Goal: Check status: Check status

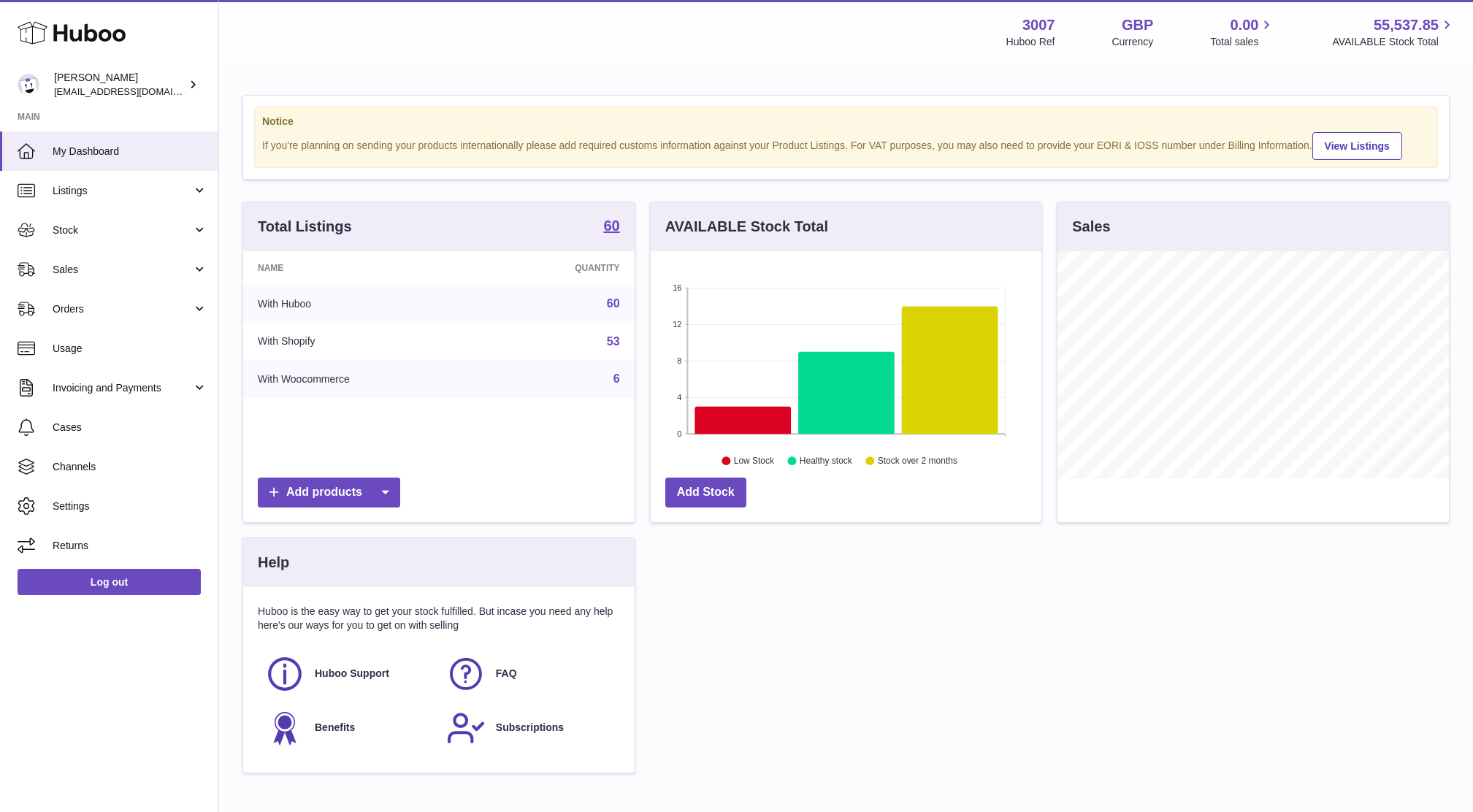
scroll to position [227, 391]
click at [100, 276] on link "Sales" at bounding box center [109, 269] width 218 height 40
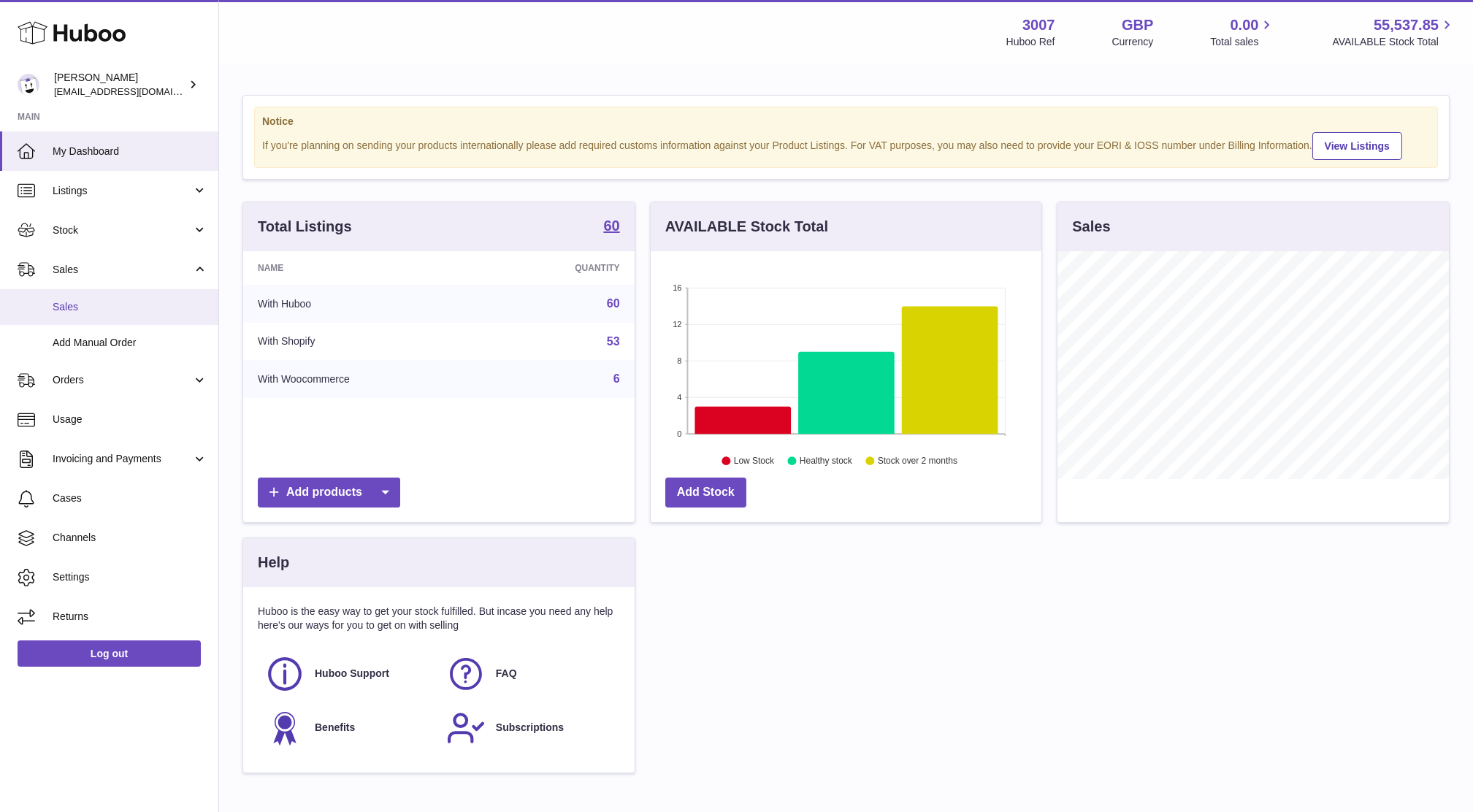
click at [106, 310] on span "Sales" at bounding box center [129, 307] width 155 height 14
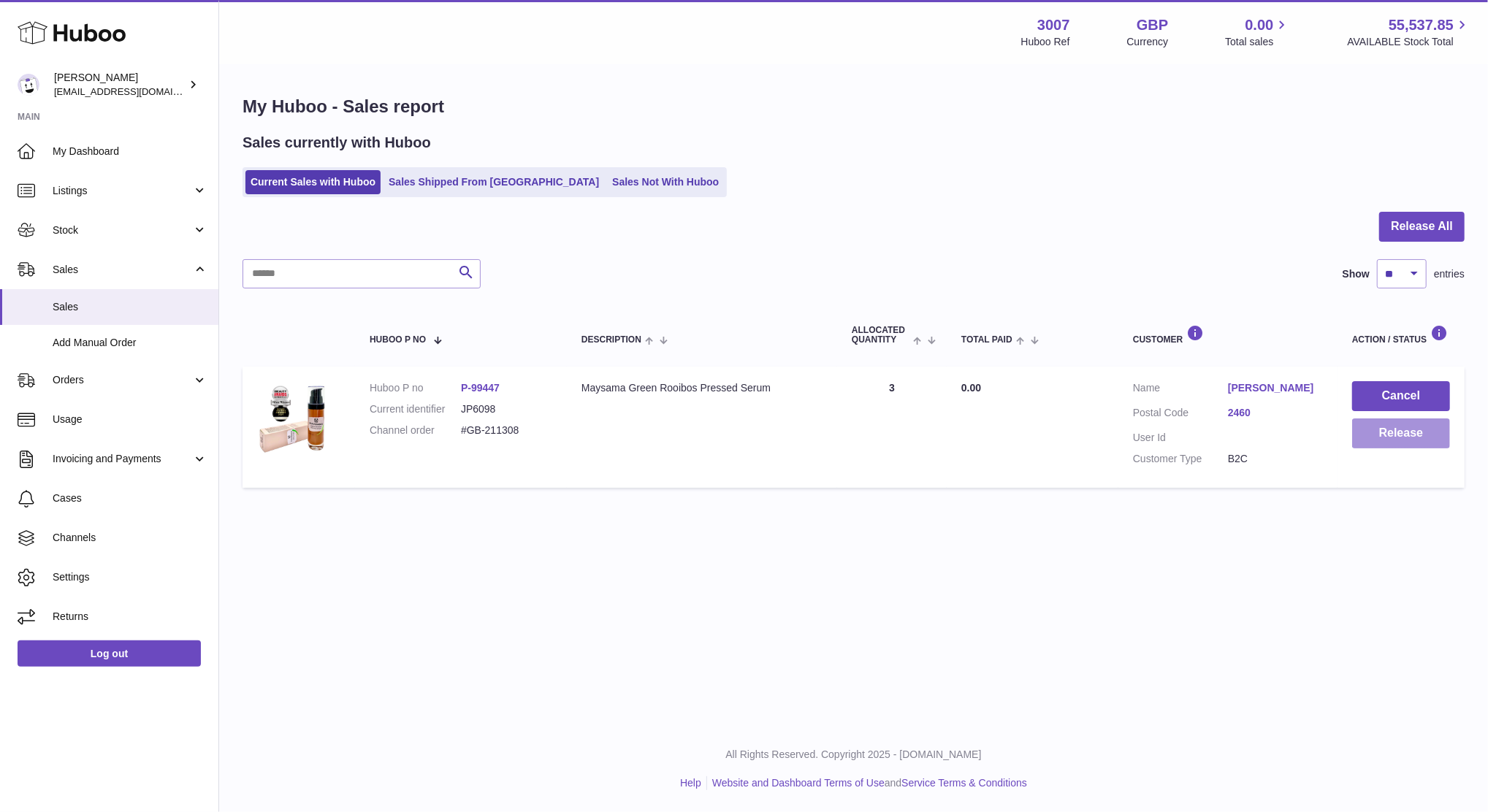
click at [1398, 430] on button "Release" at bounding box center [1400, 433] width 98 height 30
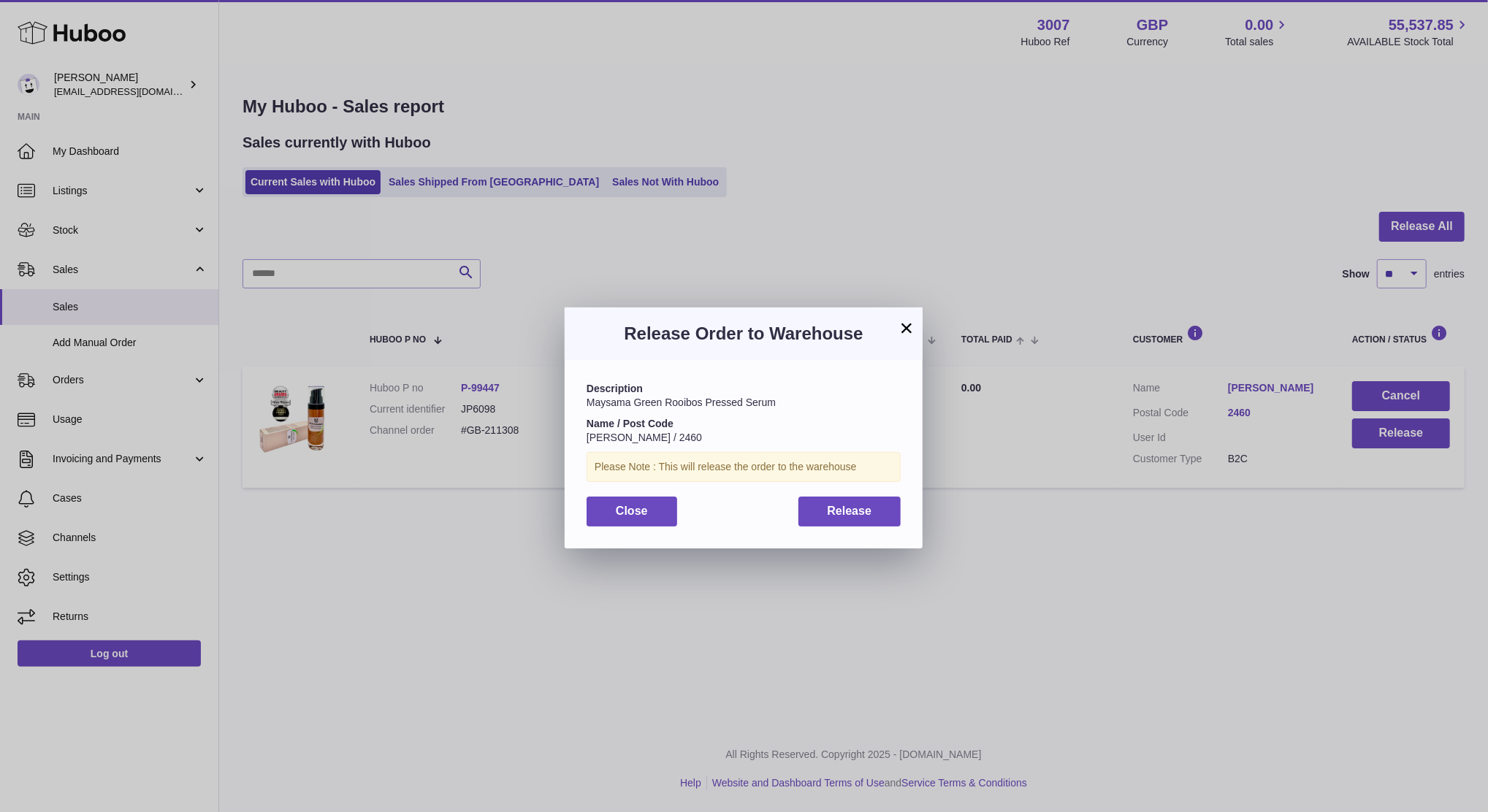
click at [814, 527] on div "Description Maysama Green Rooibos Pressed Serum Name / Post Code Lenka Lichnero…" at bounding box center [744, 454] width 358 height 187
click at [756, 487] on div "Description Maysama Green Rooibos Pressed Serum Name / Post Code Lenka Lichnero…" at bounding box center [744, 454] width 358 height 187
click at [902, 330] on button "×" at bounding box center [906, 327] width 17 height 17
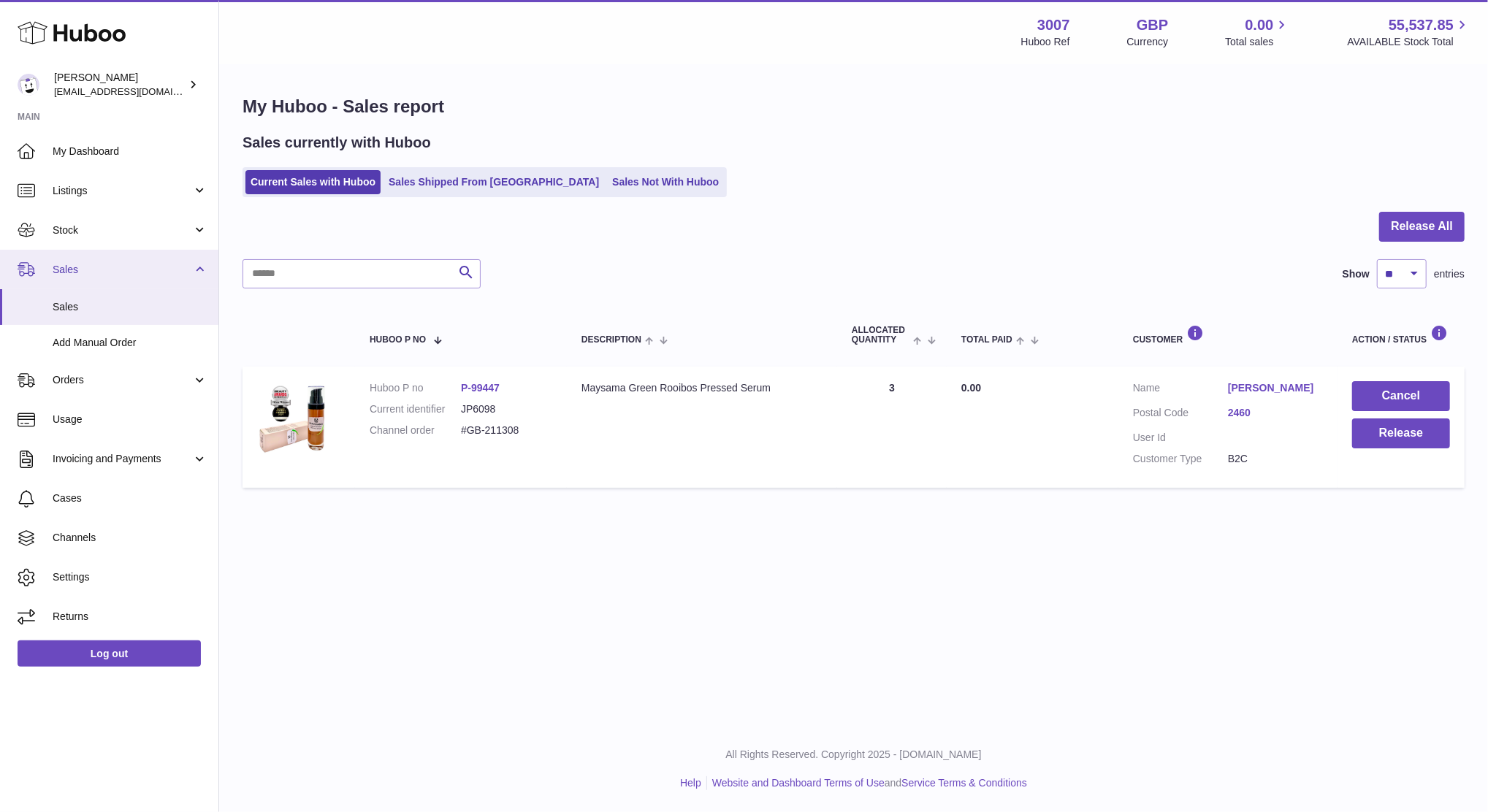
click at [99, 252] on link "Sales" at bounding box center [109, 269] width 218 height 40
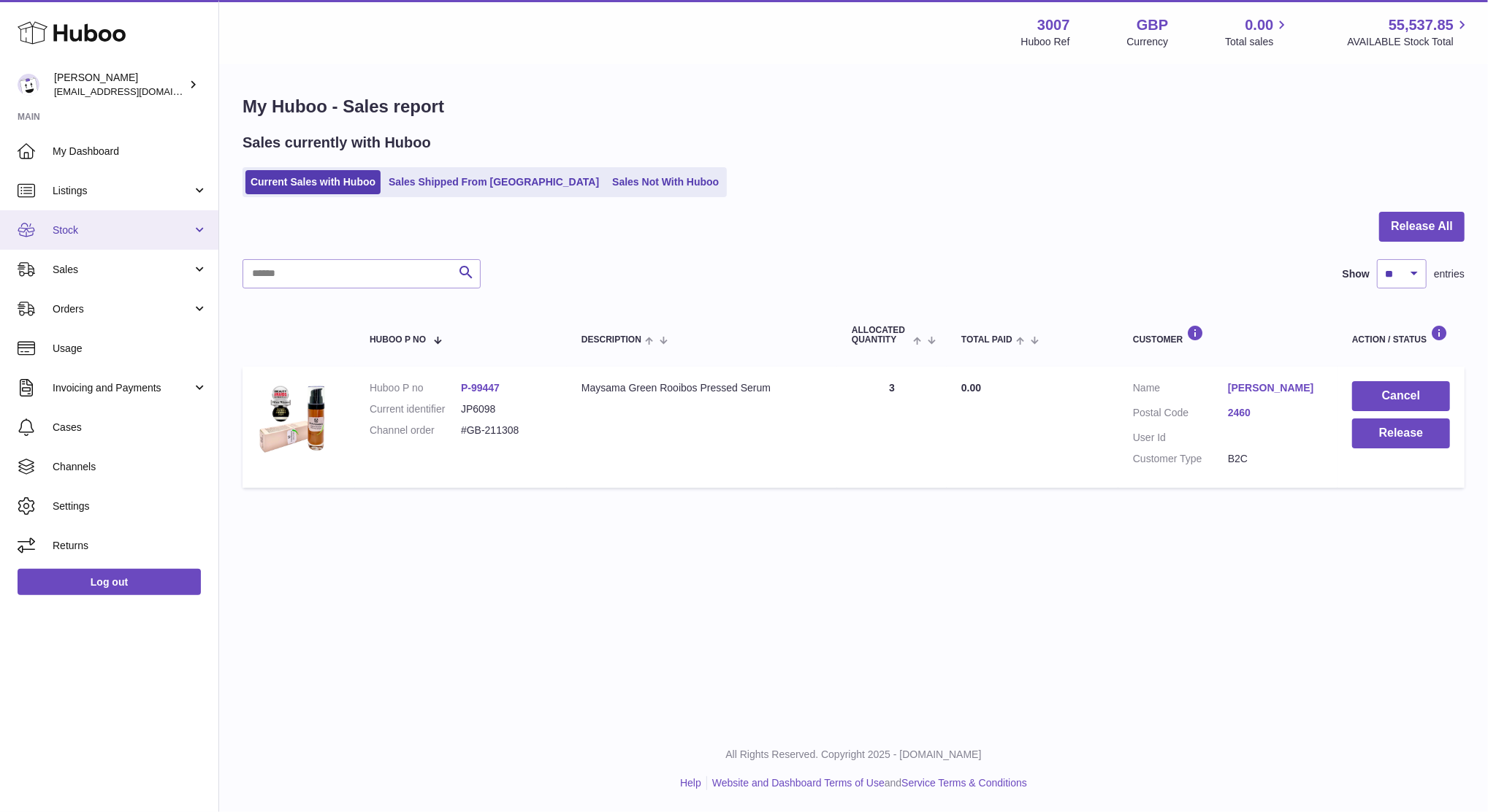
click at [76, 211] on link "Stock" at bounding box center [109, 230] width 218 height 40
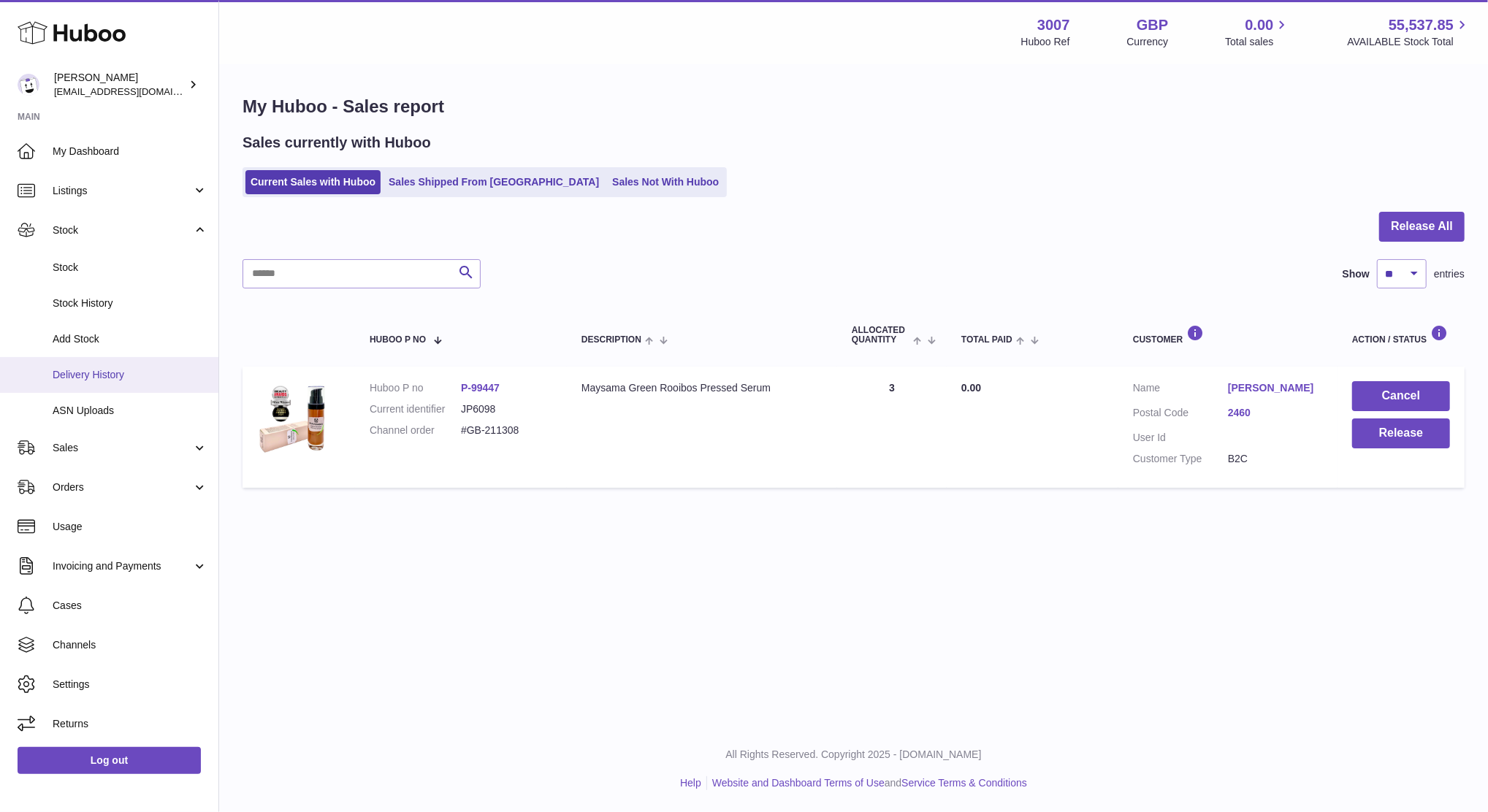
click at [86, 373] on span "Delivery History" at bounding box center [129, 375] width 154 height 14
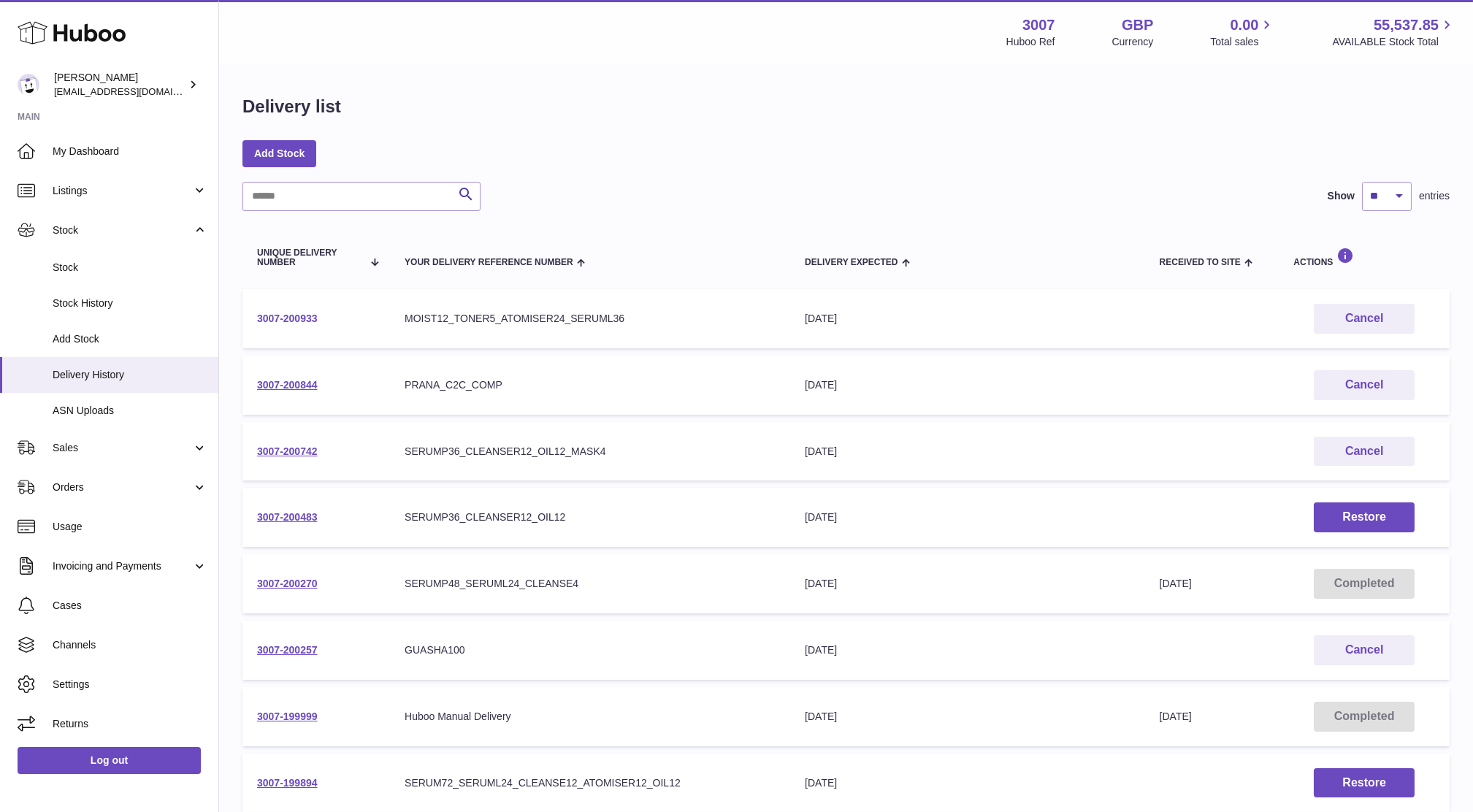
click at [308, 323] on link "3007-200933" at bounding box center [287, 319] width 61 height 12
click at [316, 384] on link "3007-200844" at bounding box center [287, 385] width 61 height 12
click at [305, 445] on link "3007-200742" at bounding box center [287, 451] width 61 height 12
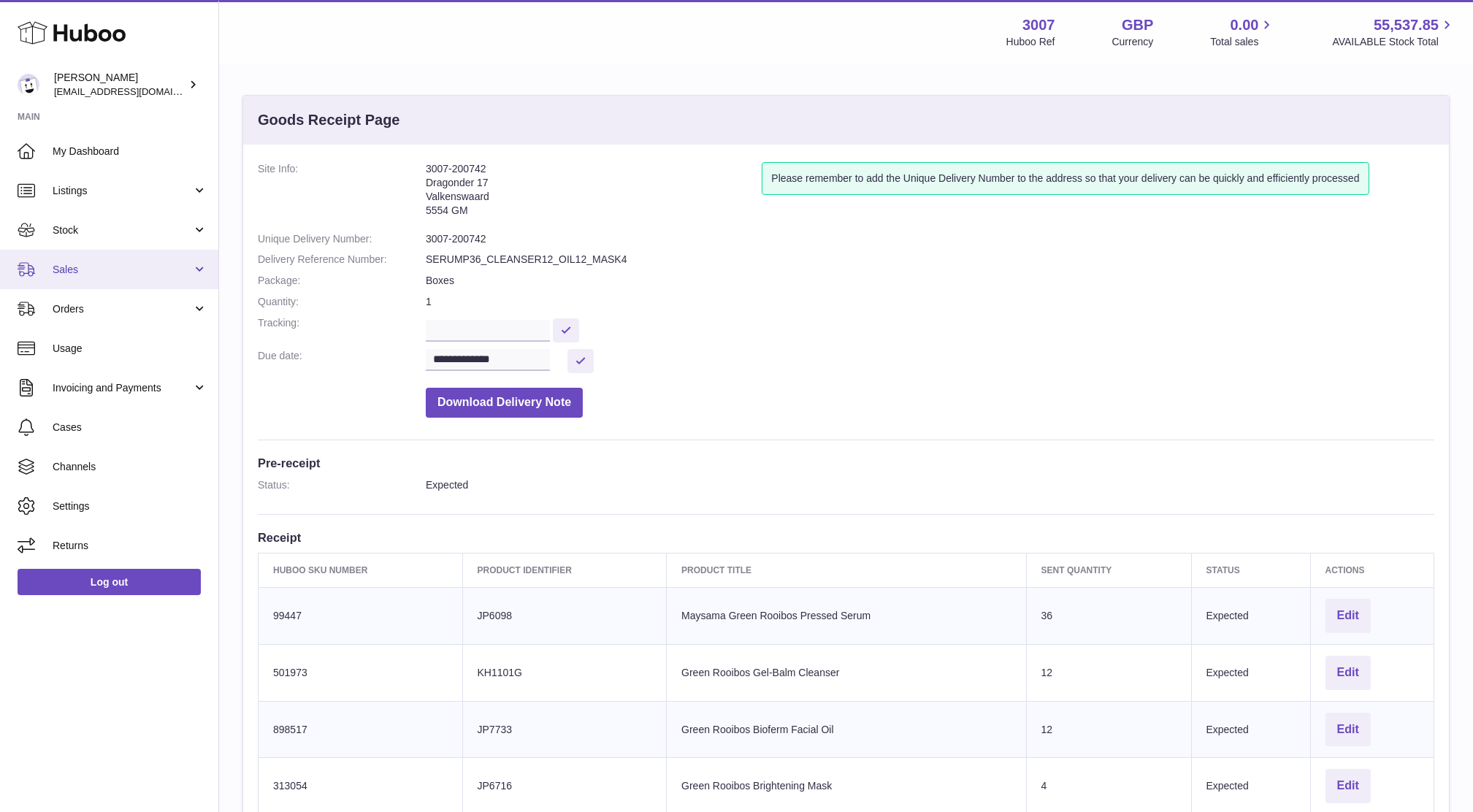
click at [79, 268] on span "Sales" at bounding box center [122, 269] width 139 height 14
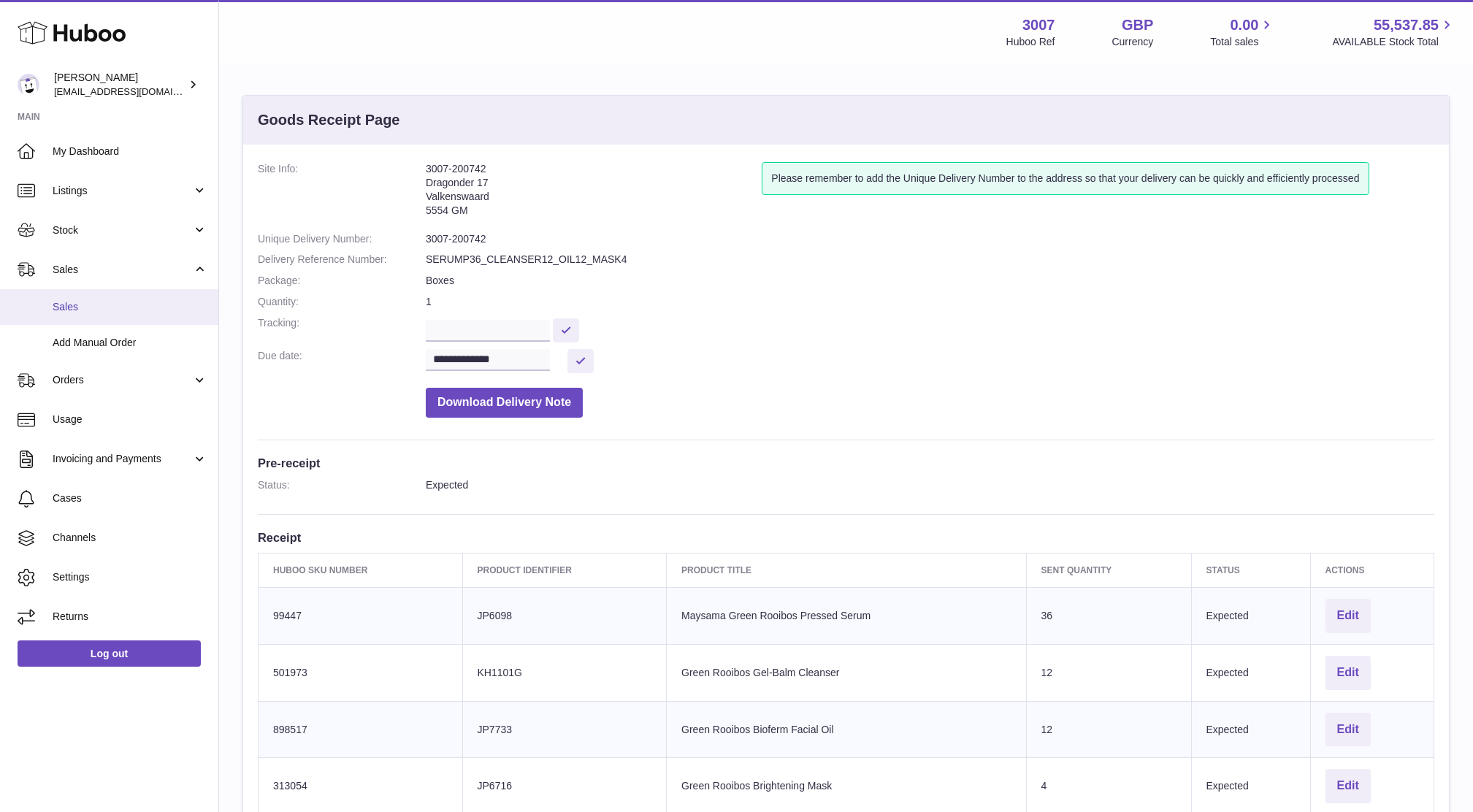
click at [86, 313] on link "Sales" at bounding box center [109, 306] width 218 height 36
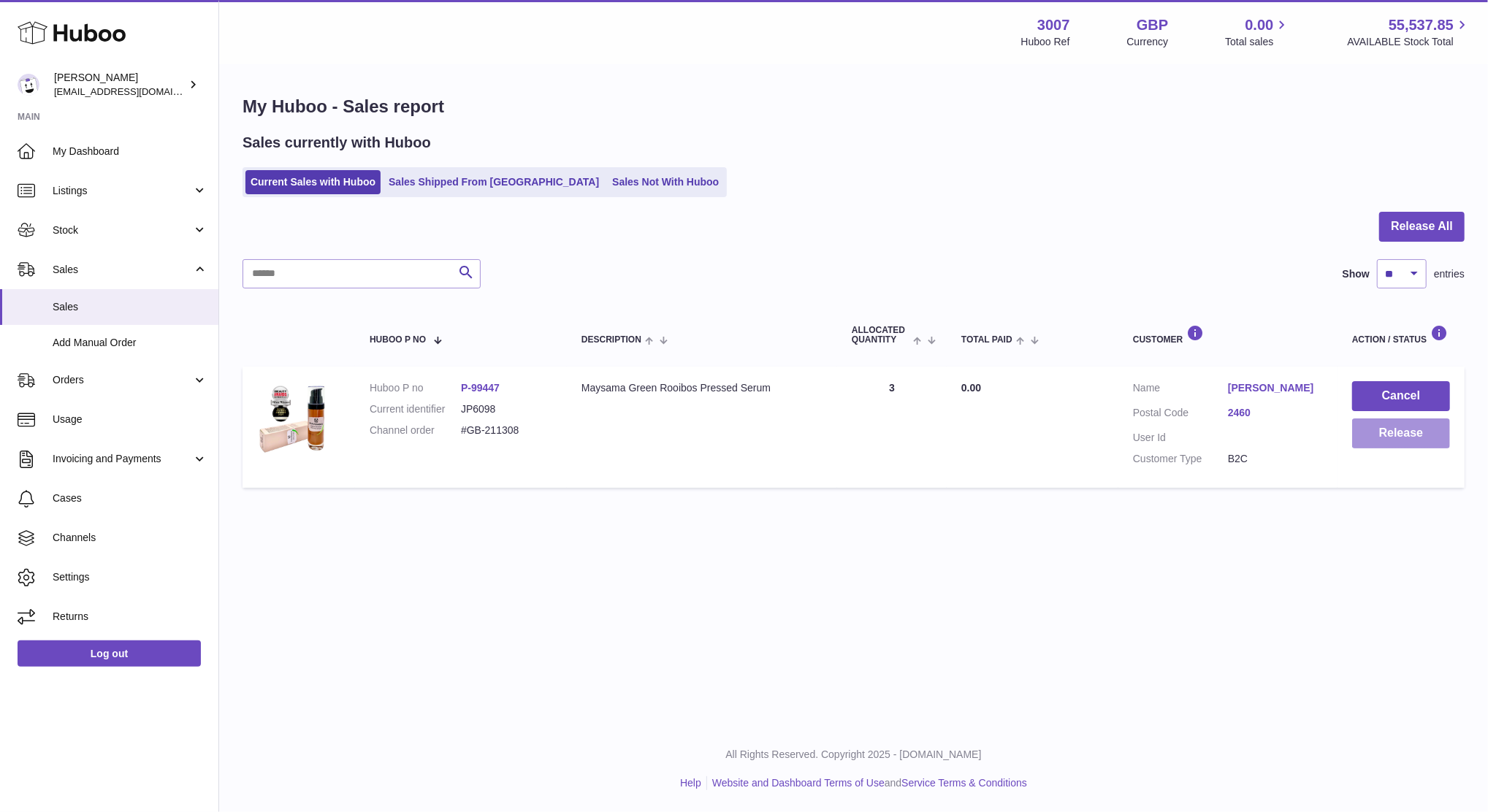
click at [1443, 441] on button "Release" at bounding box center [1400, 433] width 98 height 30
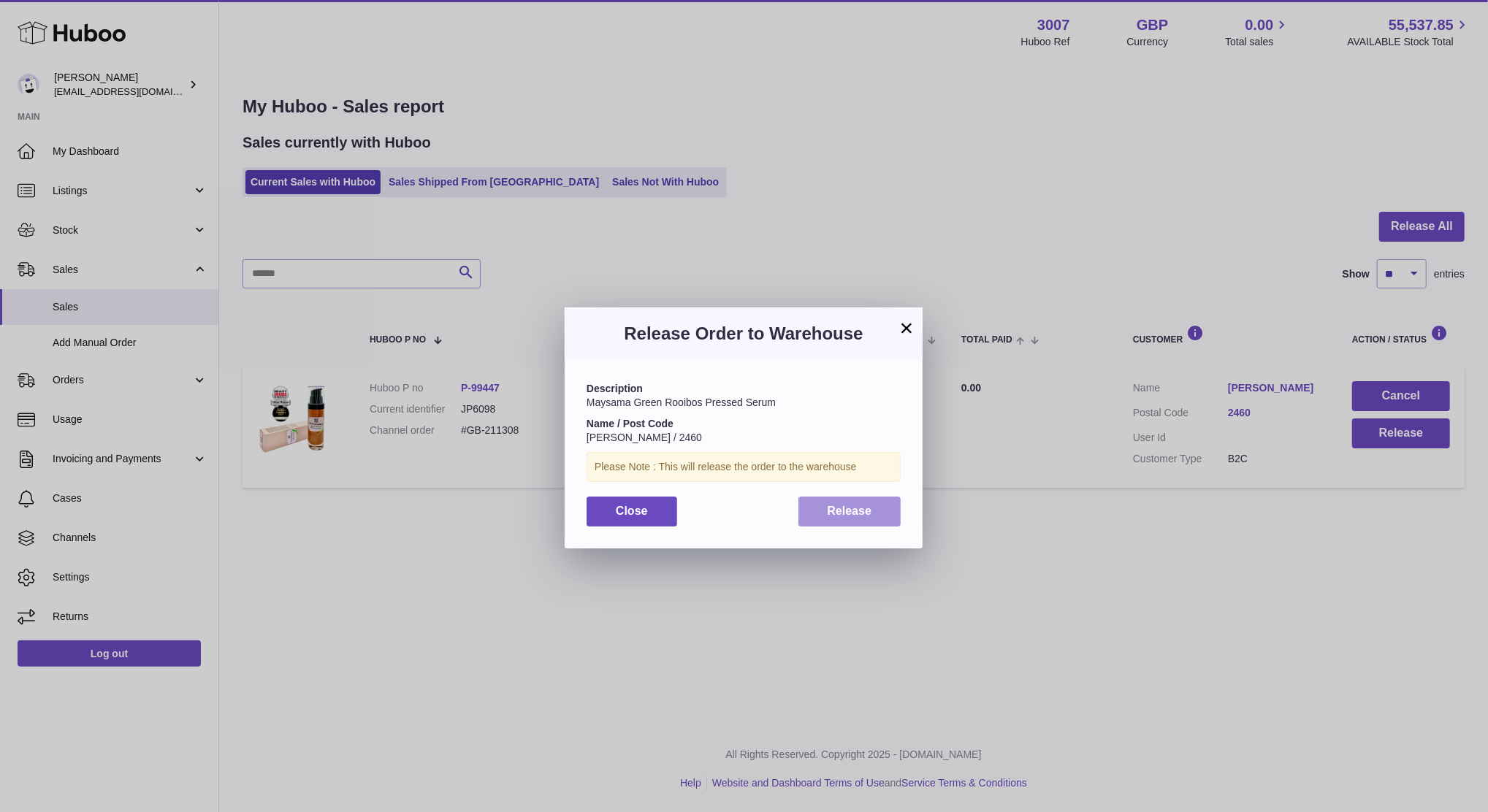
click at [821, 524] on button "Release" at bounding box center [850, 511] width 103 height 30
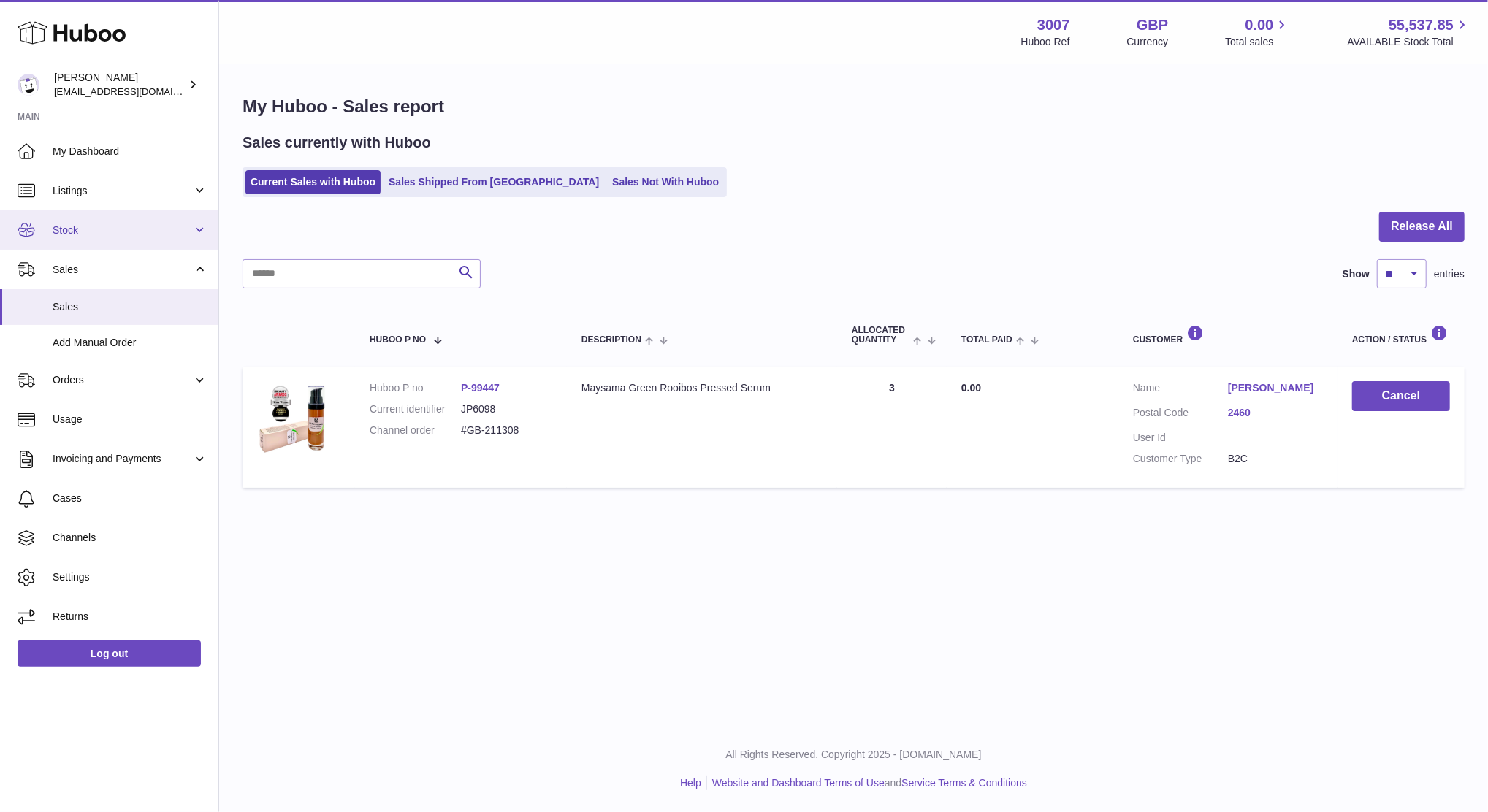
click at [76, 234] on span "Stock" at bounding box center [122, 230] width 139 height 14
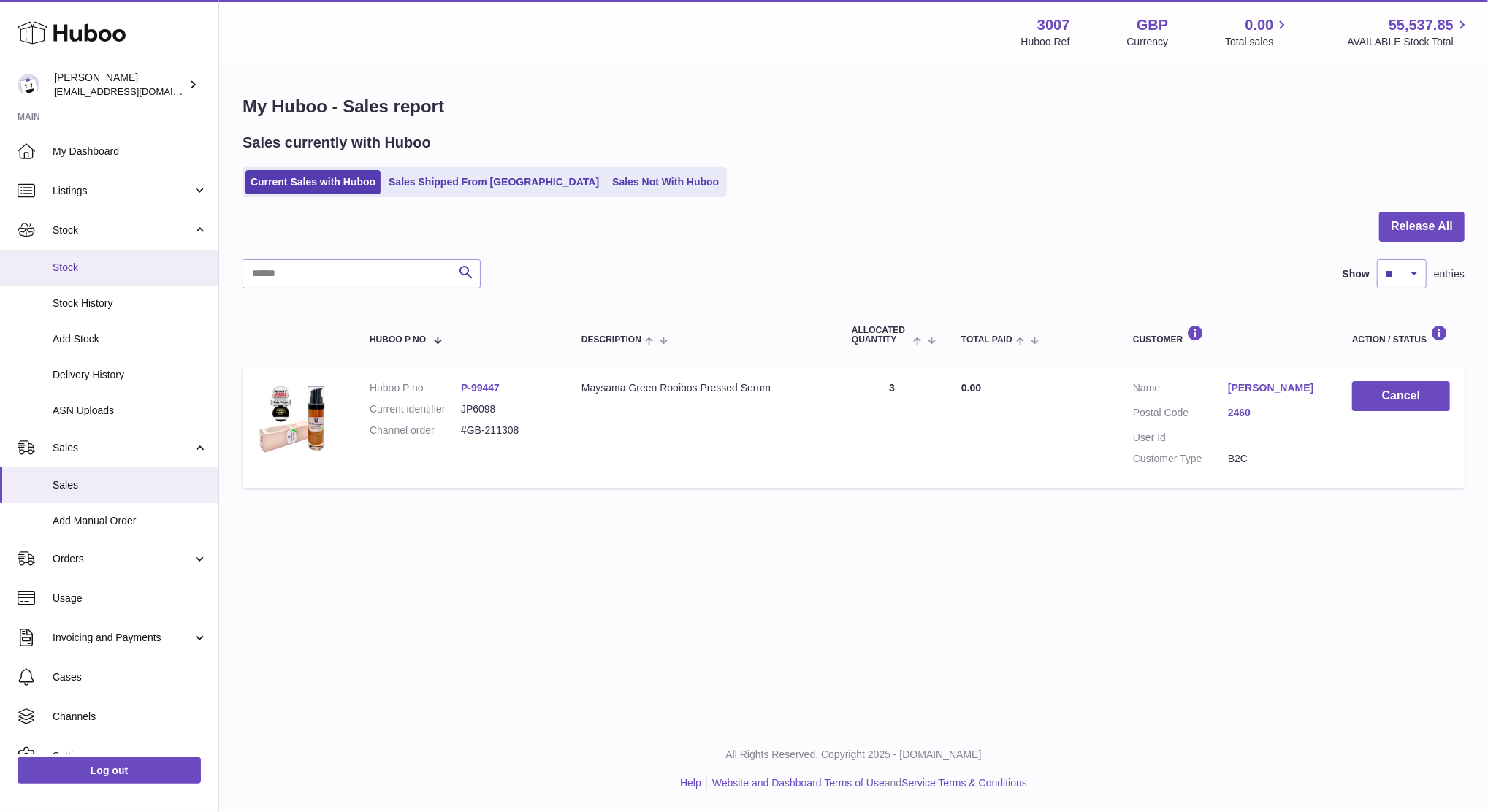
click at [68, 266] on span "Stock" at bounding box center [129, 267] width 154 height 14
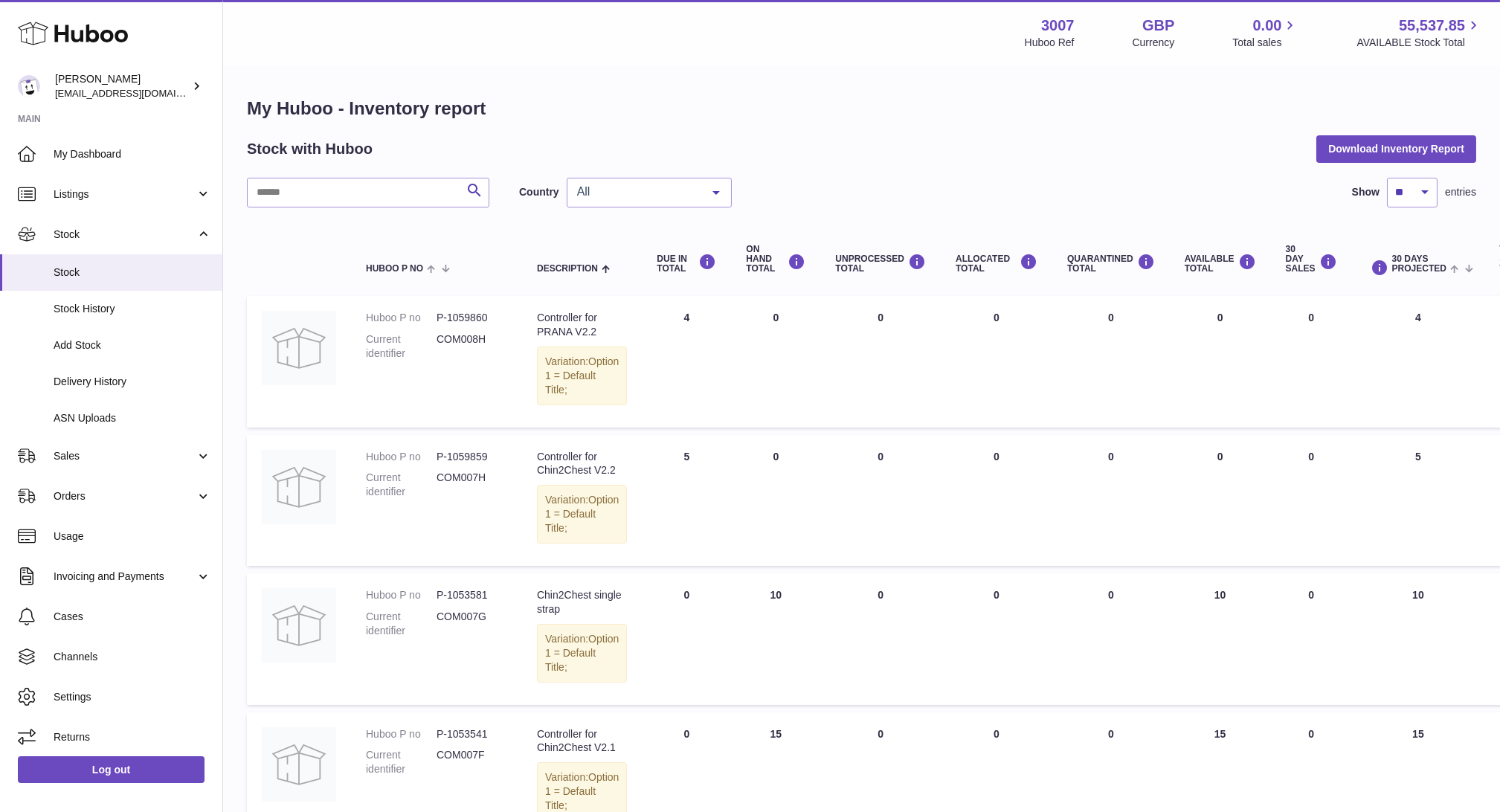
click at [590, 191] on span "All" at bounding box center [637, 192] width 128 height 15
click at [618, 284] on span "NL" at bounding box center [649, 281] width 163 height 29
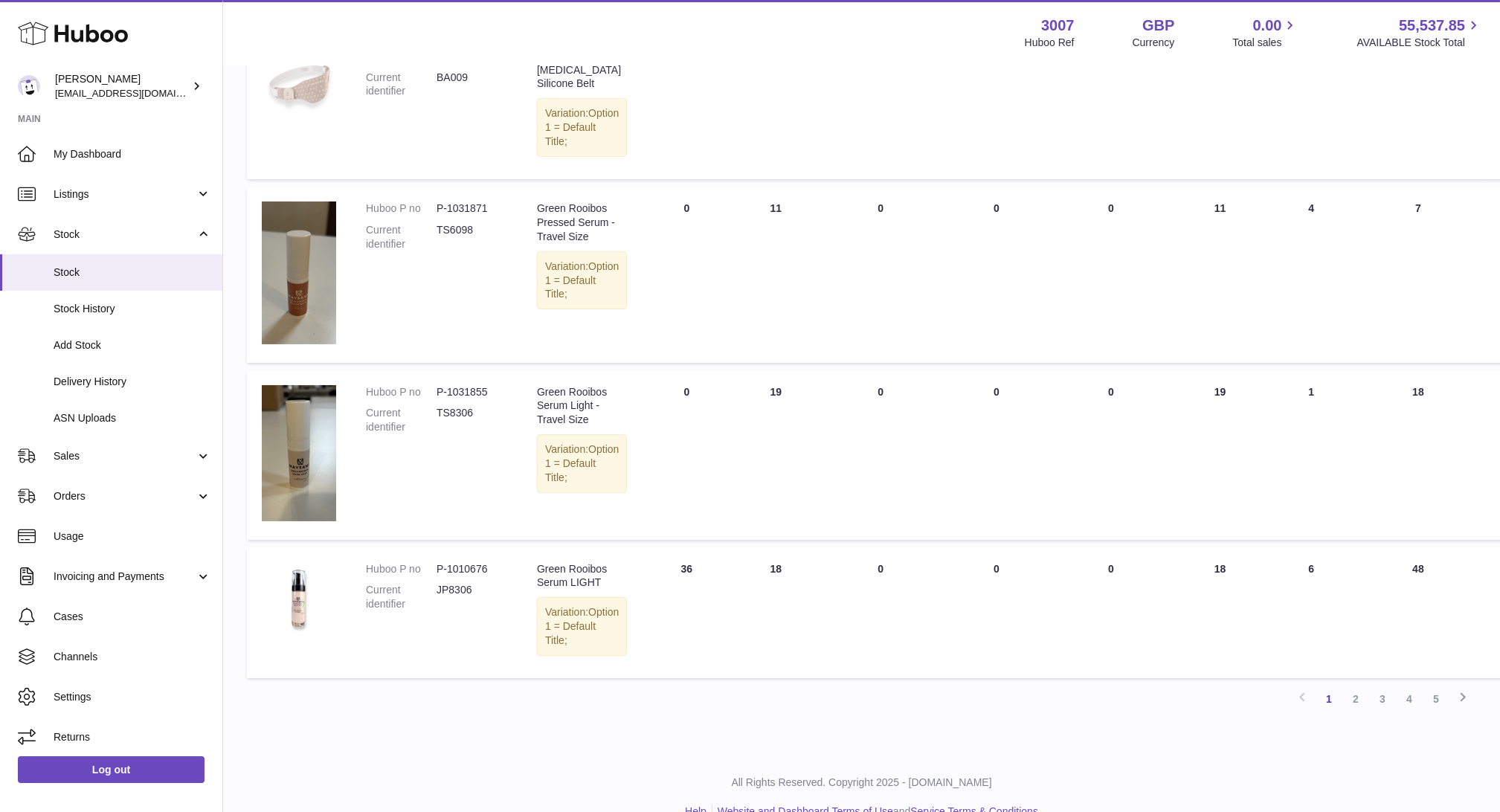
scroll to position [1289, 0]
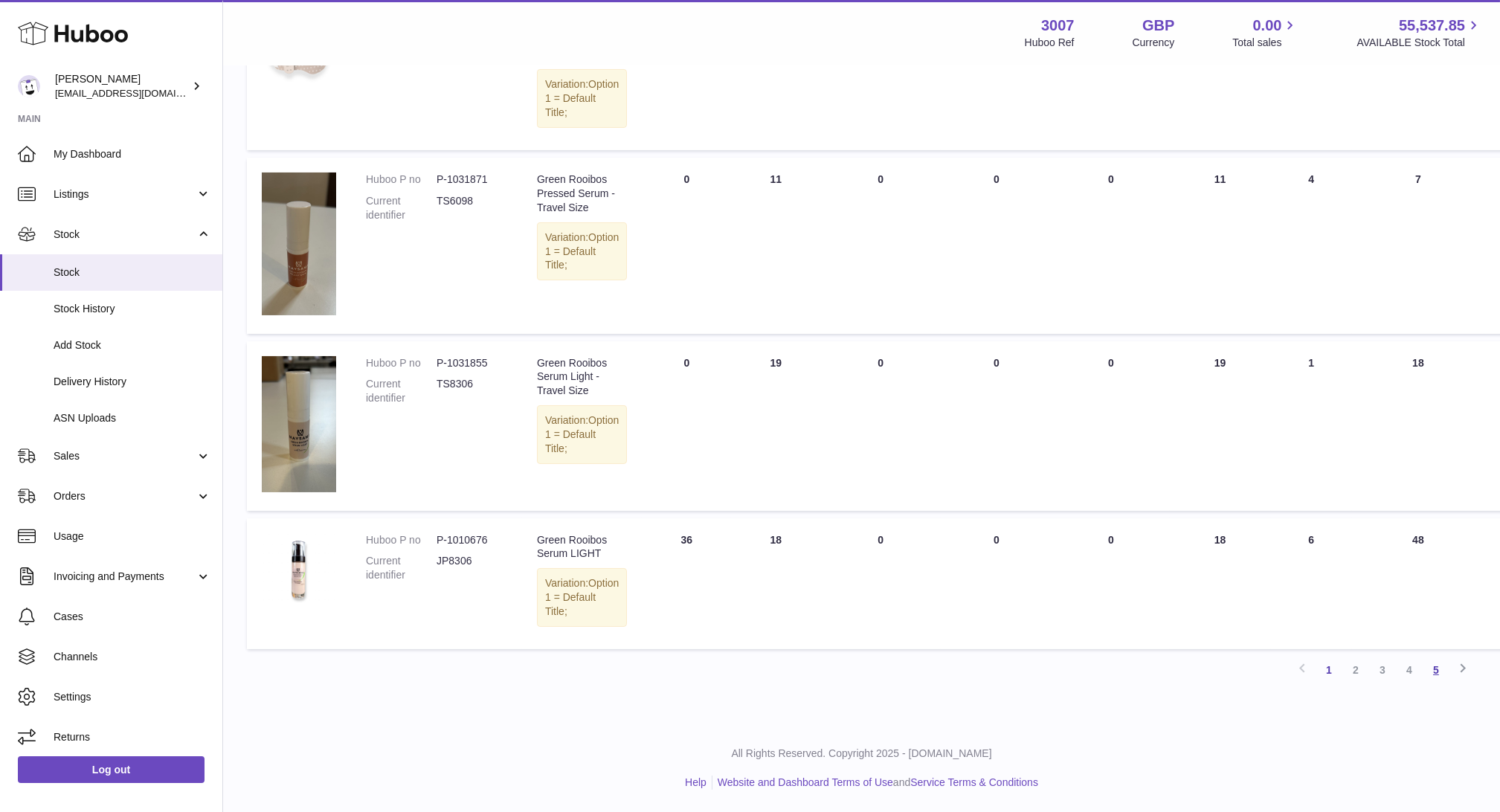
click at [1445, 669] on link "5" at bounding box center [1436, 669] width 27 height 27
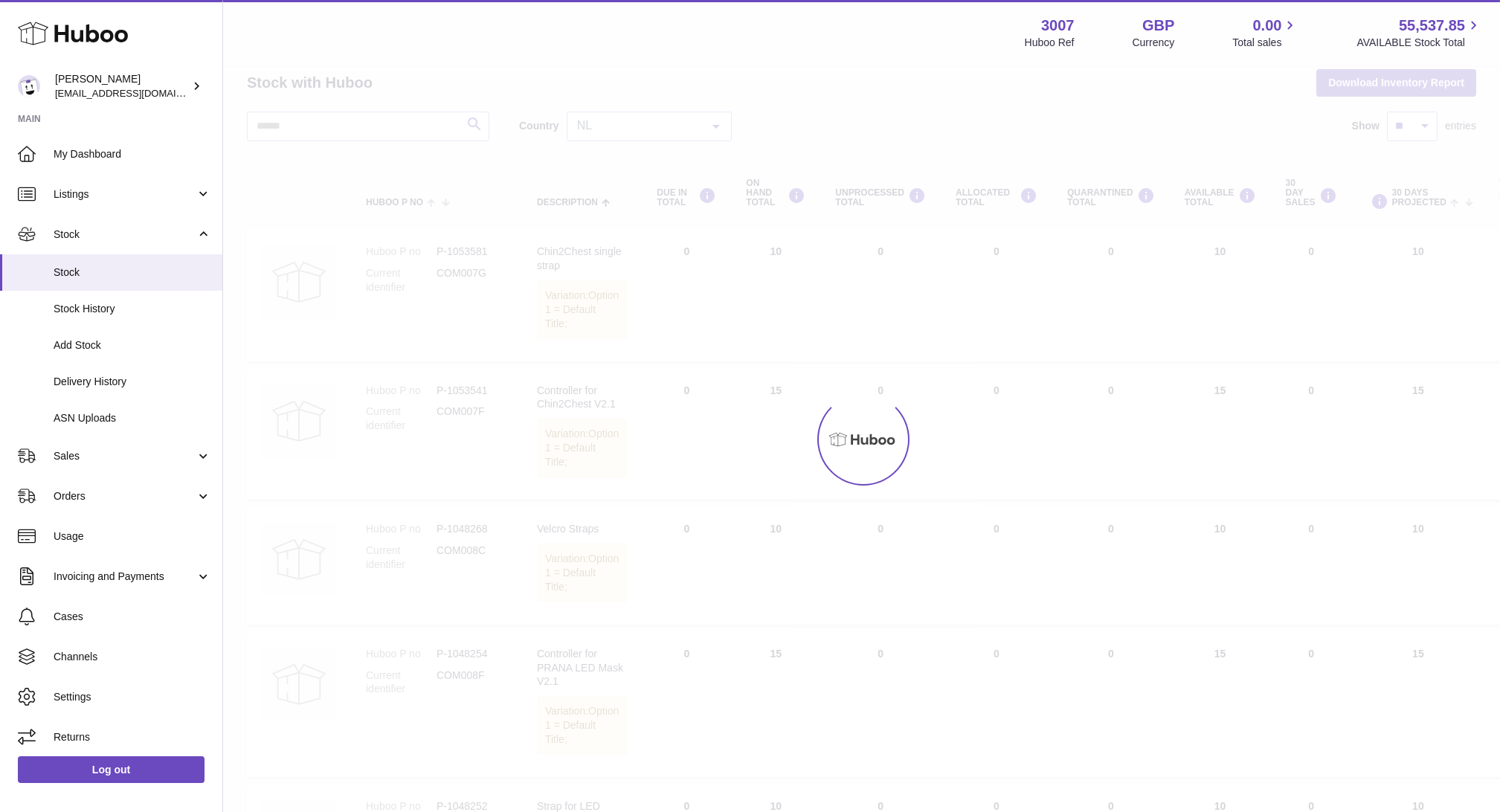
scroll to position [15, 0]
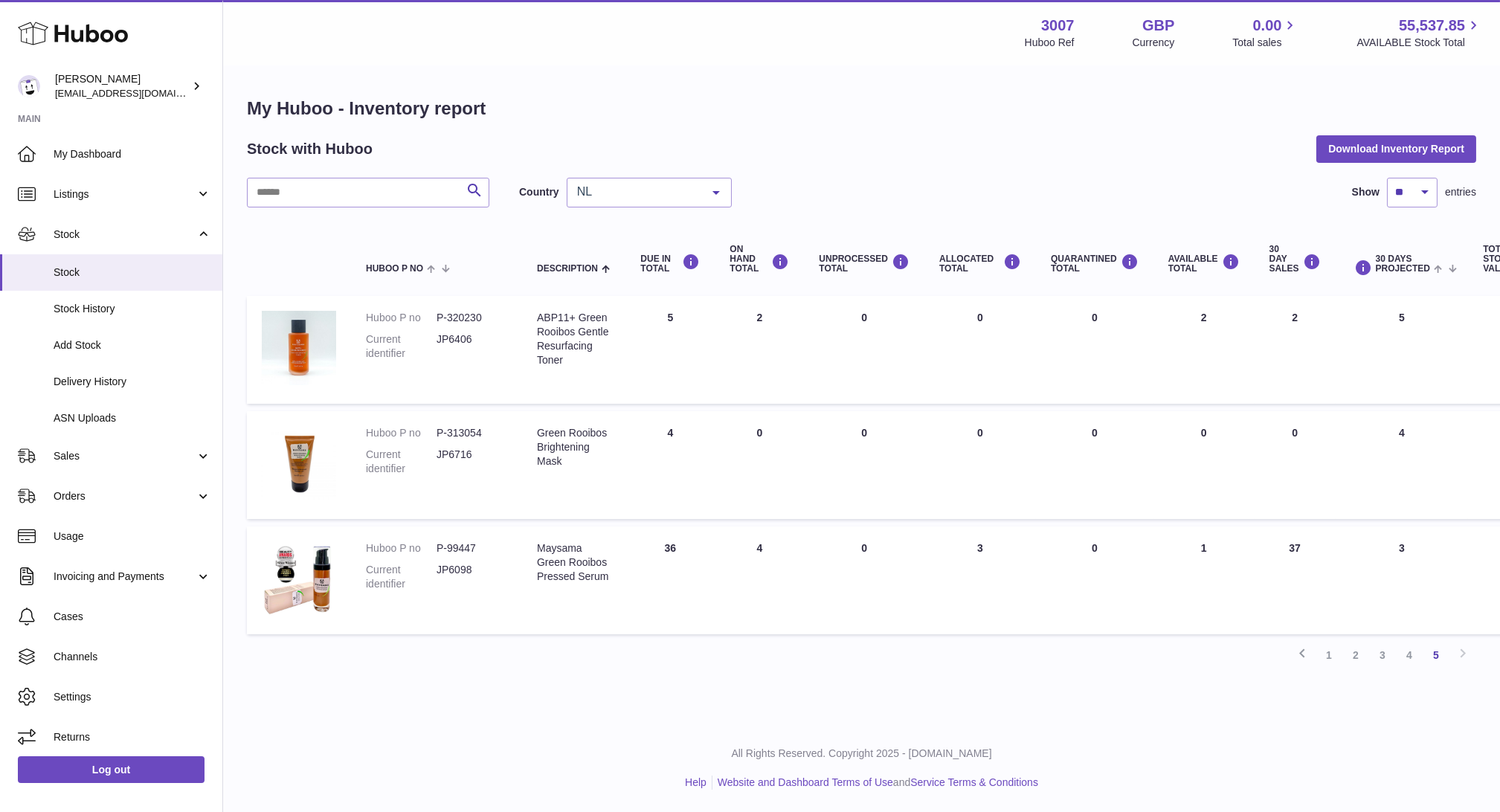
drag, startPoint x: 1311, startPoint y: 568, endPoint x: 1265, endPoint y: 546, distance: 51.0
click at [1265, 546] on td "30 DAY SALES 37" at bounding box center [1295, 580] width 81 height 108
click at [72, 381] on span "Delivery History" at bounding box center [132, 381] width 157 height 14
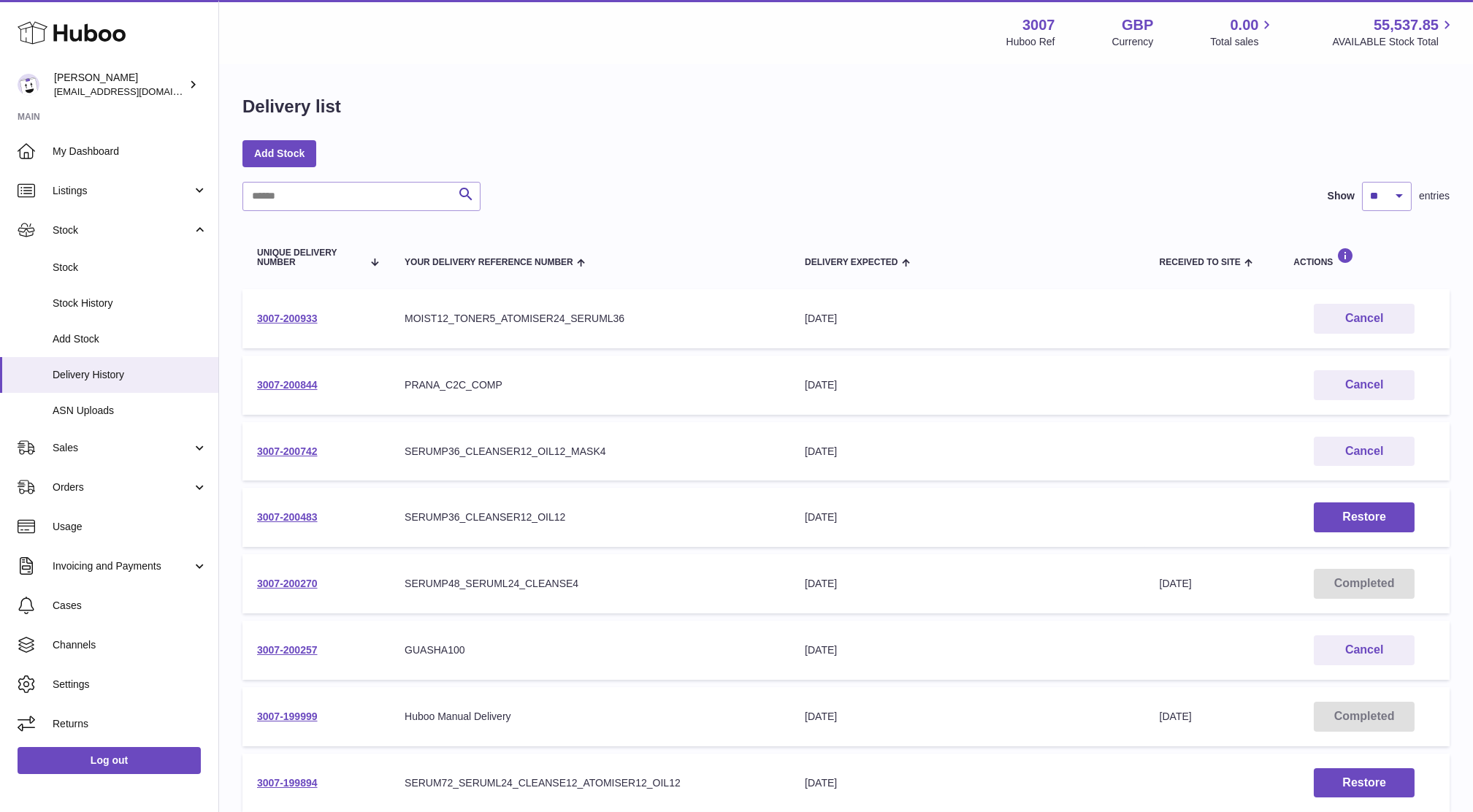
drag, startPoint x: 631, startPoint y: 317, endPoint x: 701, endPoint y: 318, distance: 70.0
click at [701, 318] on div "MOIST12_TONER5_ATOMISER24_SERUML36" at bounding box center [590, 319] width 371 height 14
click at [75, 269] on span "Stock" at bounding box center [129, 267] width 155 height 14
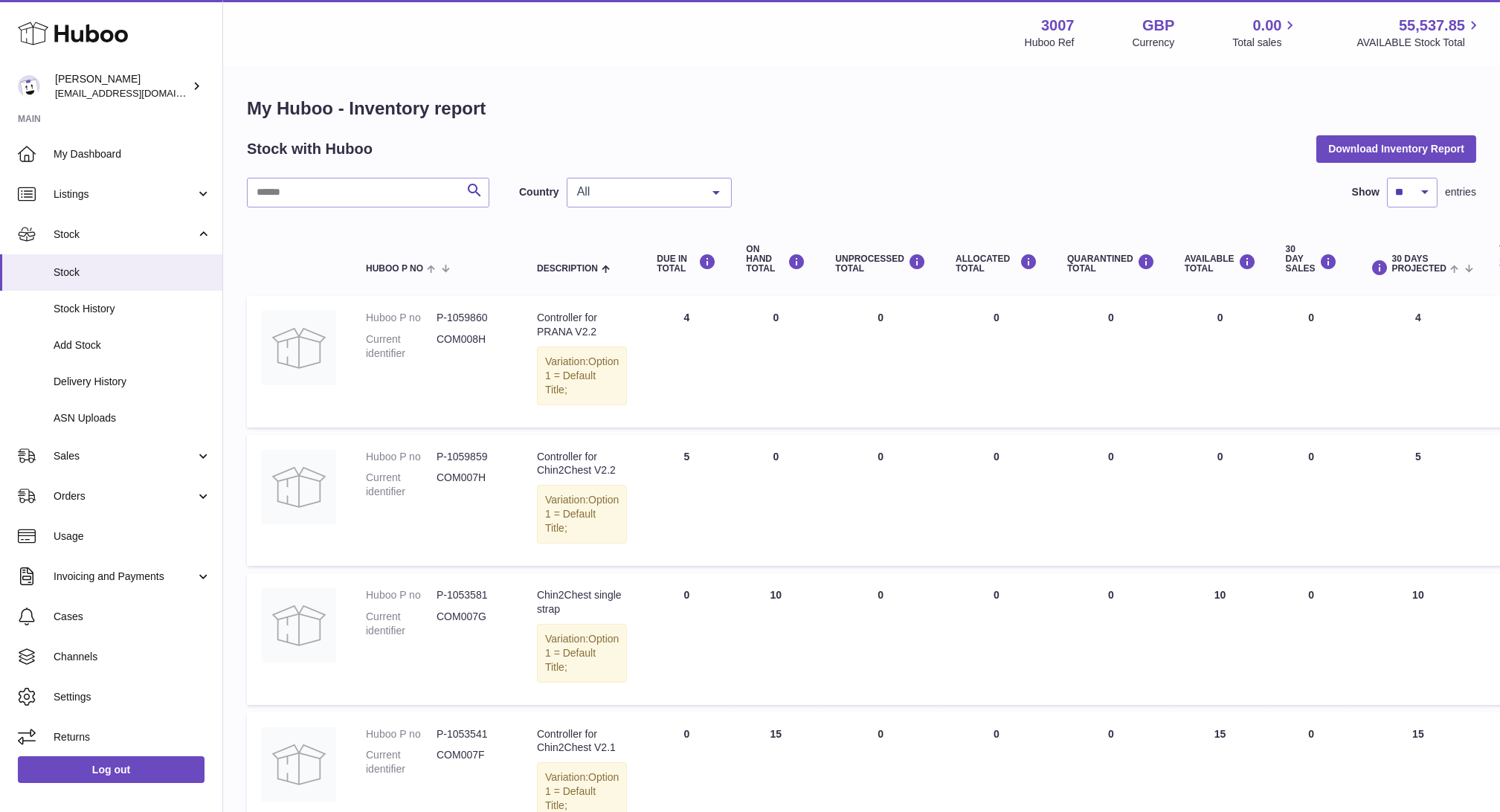
click at [664, 200] on div "All" at bounding box center [649, 193] width 165 height 29
click at [662, 291] on span "NL" at bounding box center [649, 281] width 163 height 29
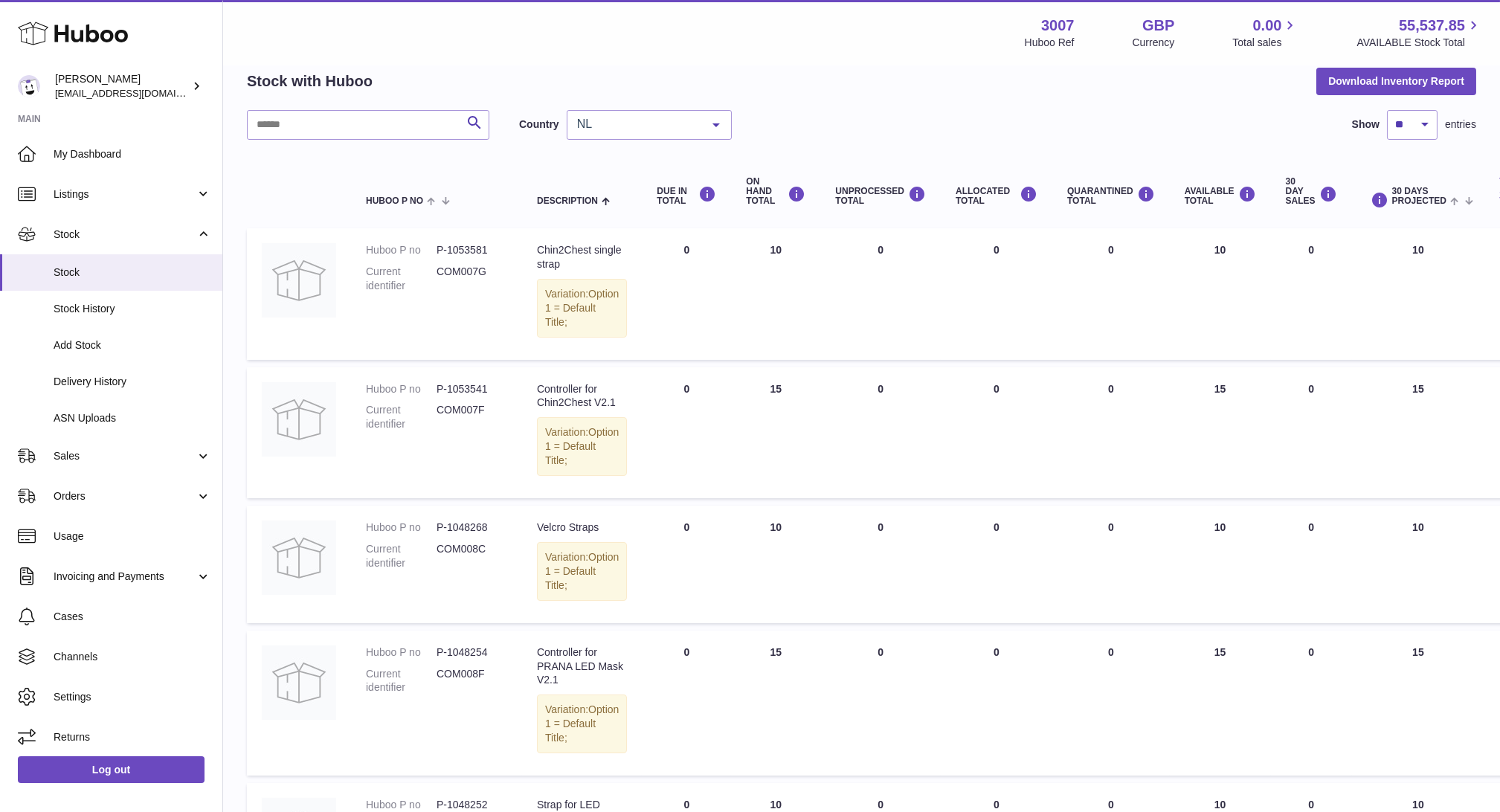
scroll to position [66, 0]
click at [95, 471] on link "Sales" at bounding box center [111, 455] width 222 height 40
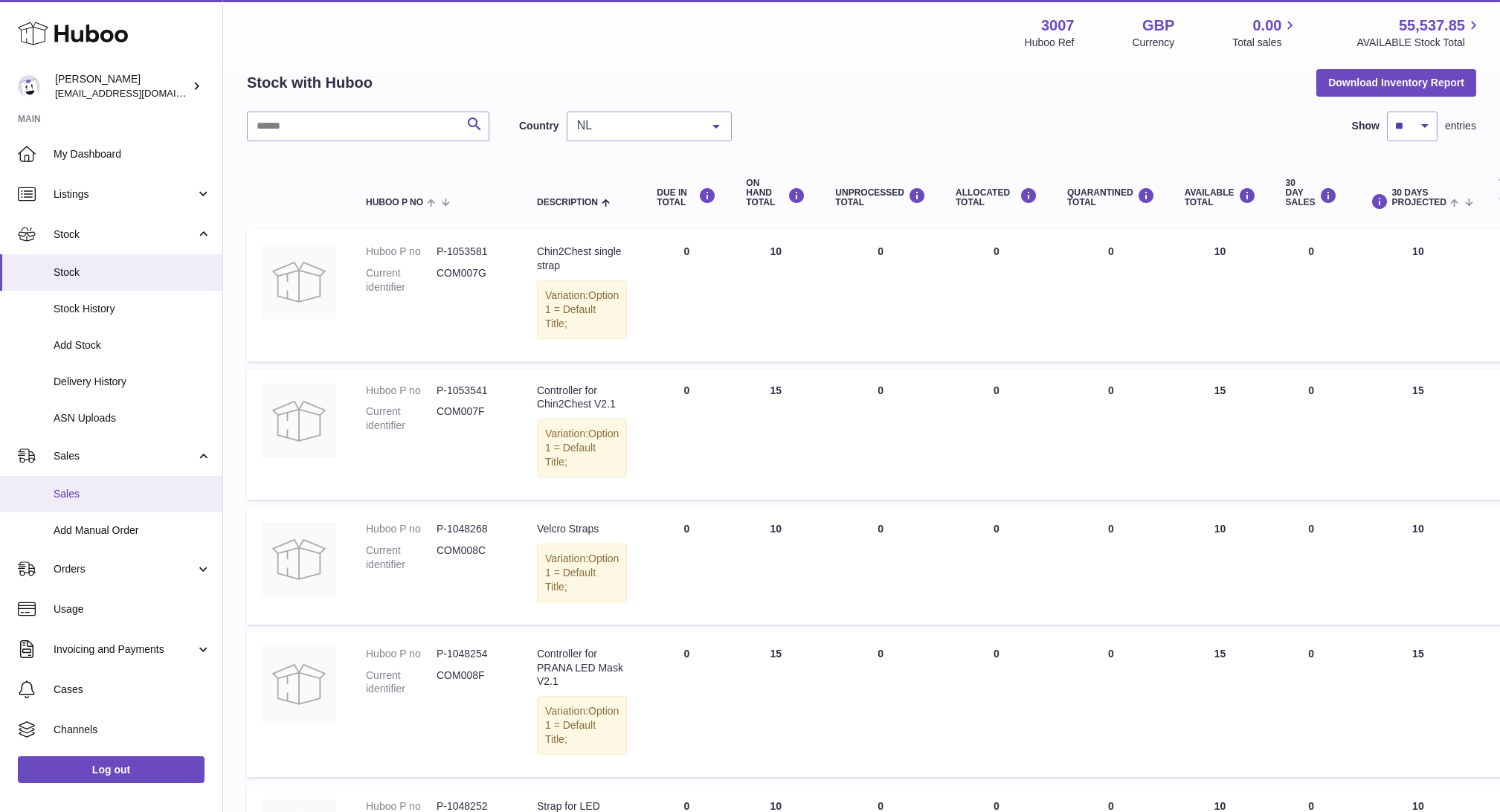
click at [103, 489] on span "Sales" at bounding box center [132, 493] width 157 height 14
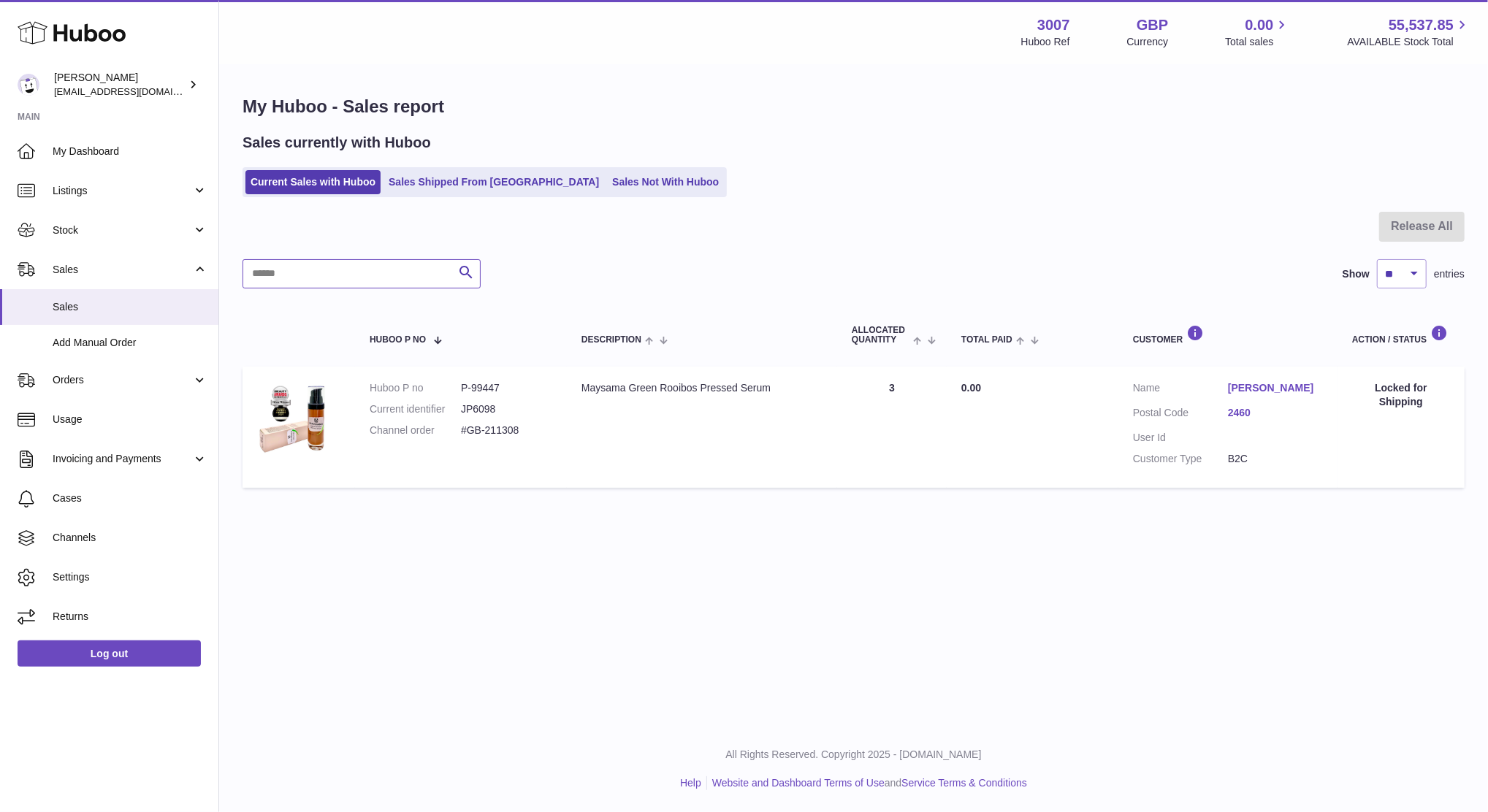
click at [392, 271] on input "text" at bounding box center [361, 273] width 239 height 29
paste input "**********"
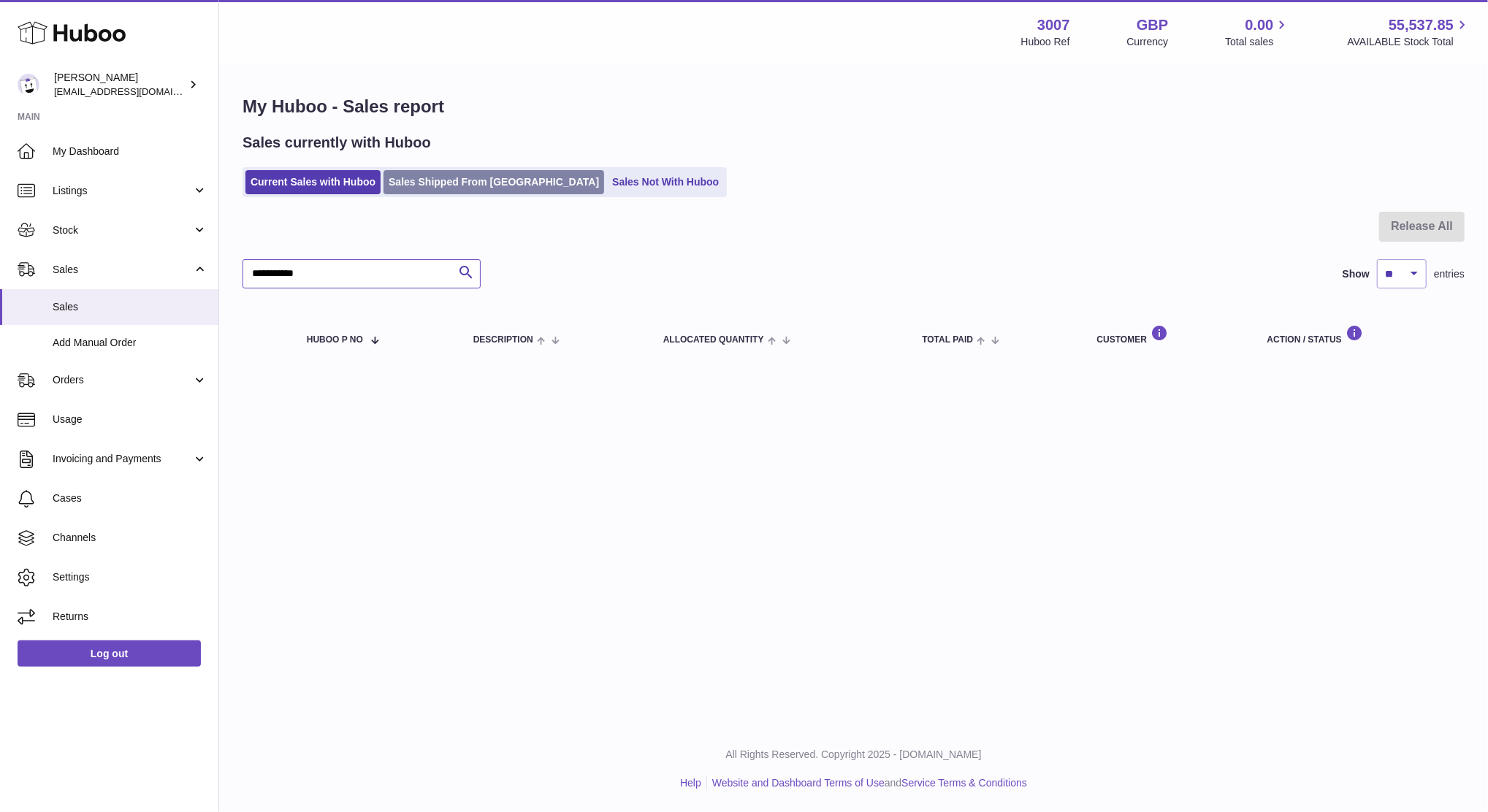
type input "**********"
click at [454, 190] on link "Sales Shipped From [GEOGRAPHIC_DATA]" at bounding box center [493, 182] width 220 height 24
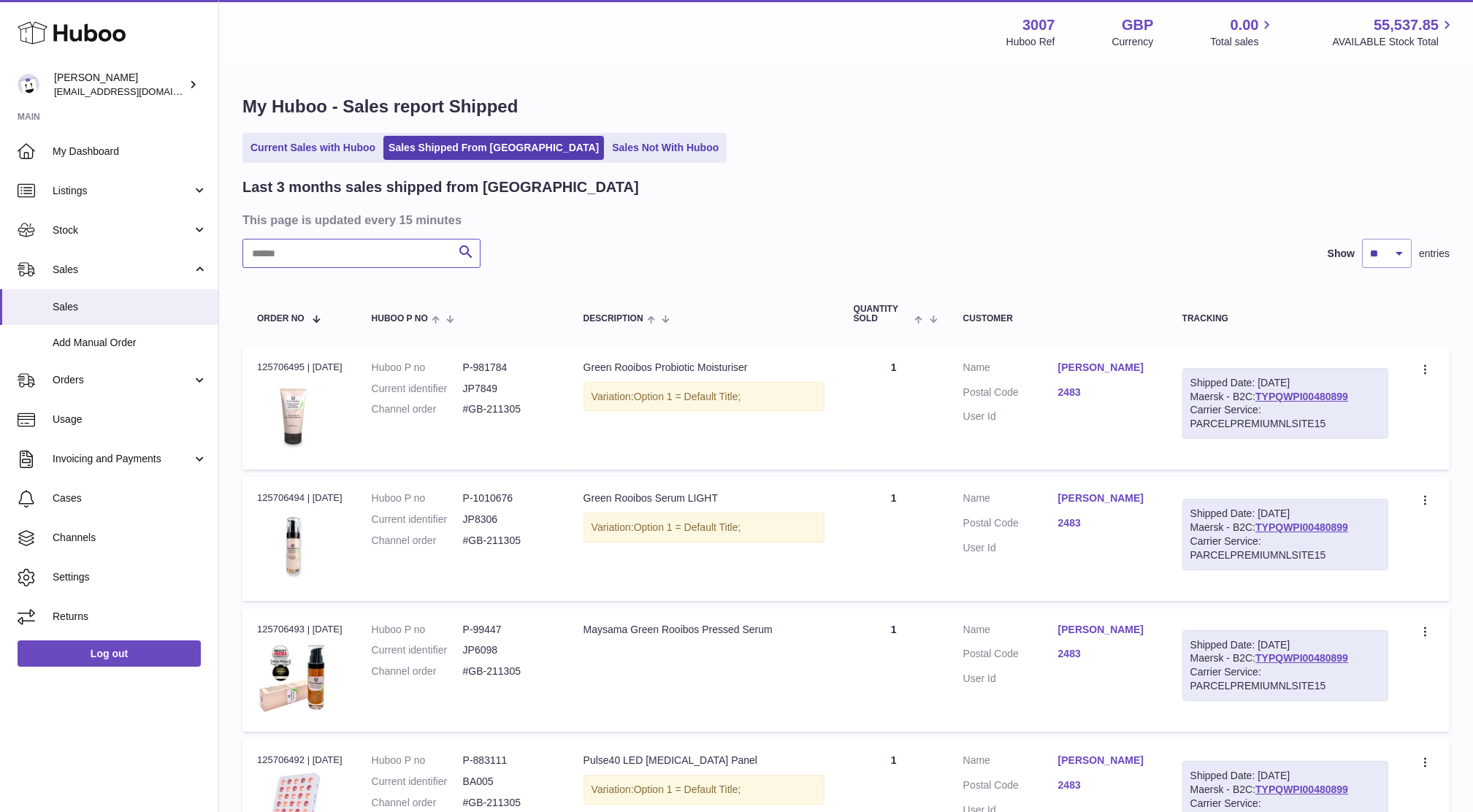
click at [439, 244] on input "text" at bounding box center [361, 253] width 239 height 29
paste input "**********"
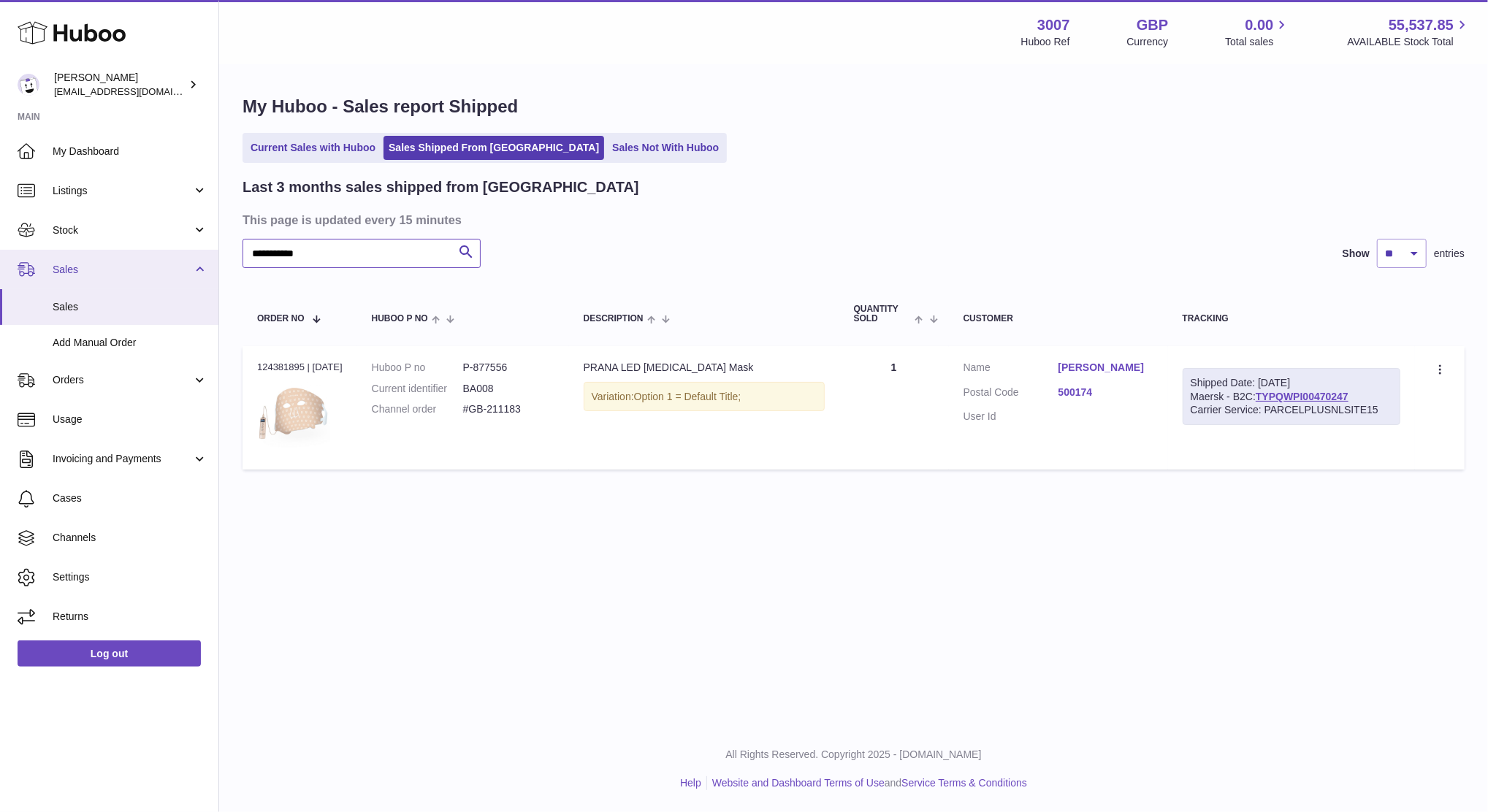
drag, startPoint x: 272, startPoint y: 259, endPoint x: 113, endPoint y: 258, distance: 159.0
click at [113, 258] on div "**********" at bounding box center [744, 406] width 1488 height 812
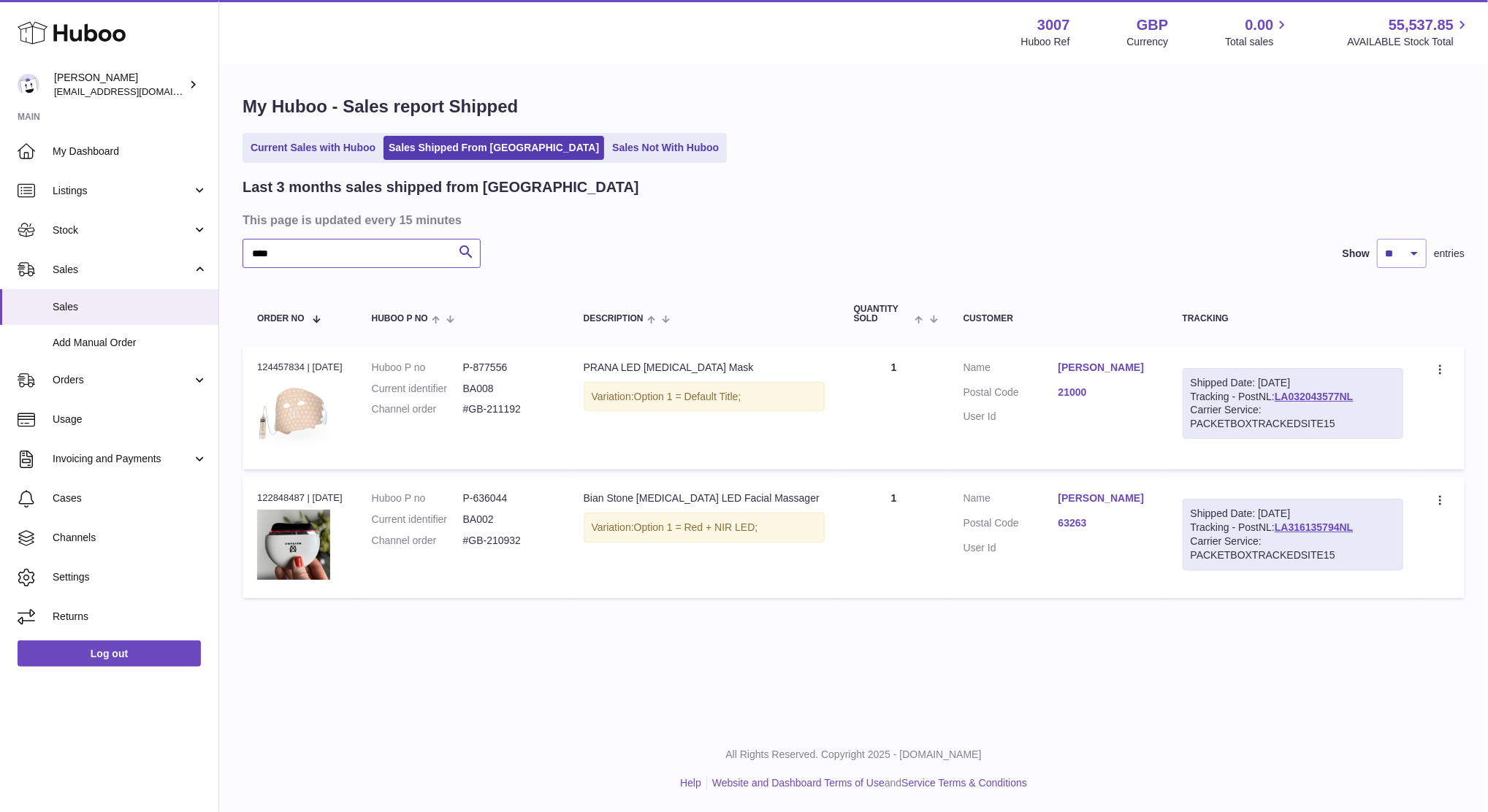
type input "****"
click at [82, 295] on link "Sales" at bounding box center [109, 306] width 218 height 36
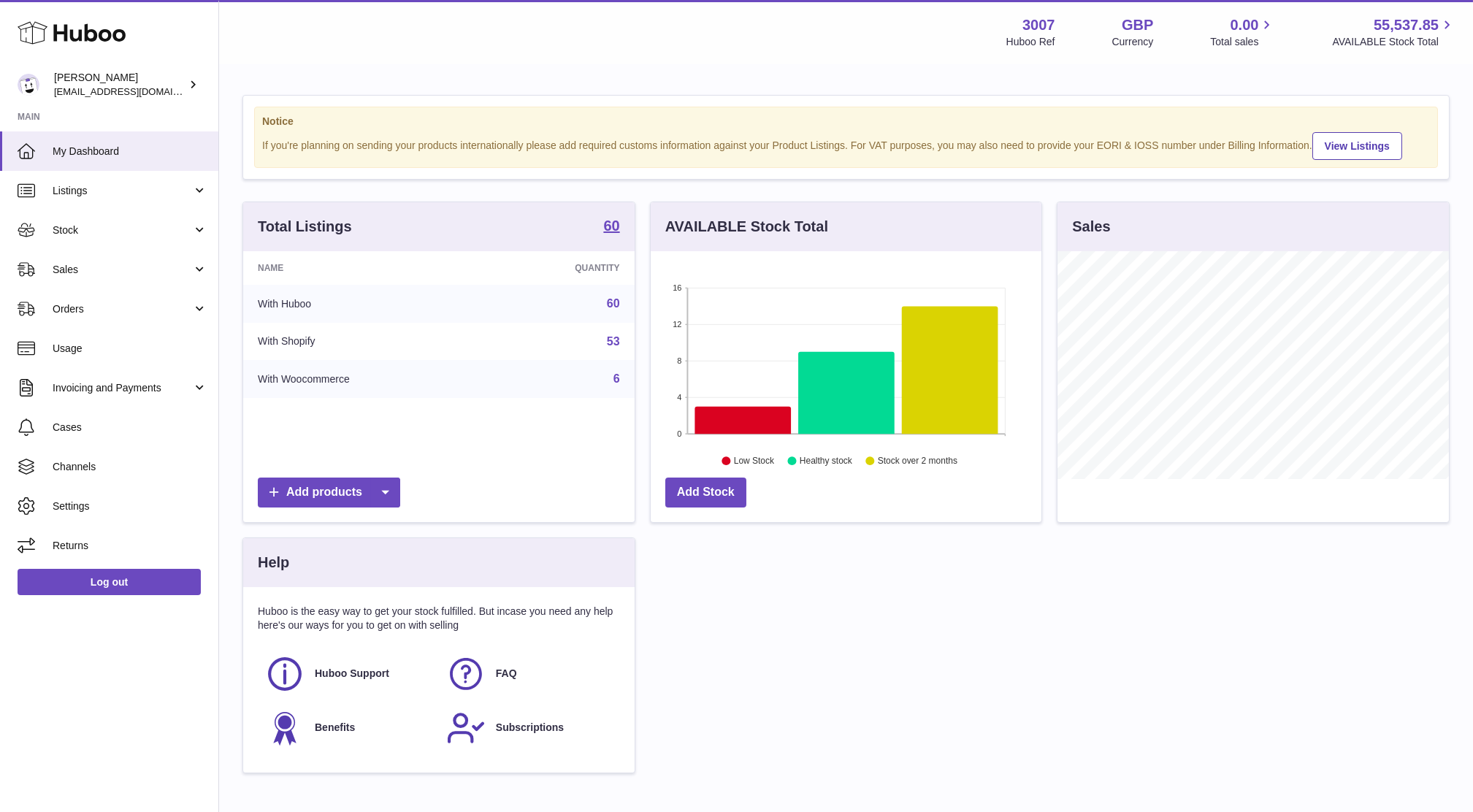
scroll to position [227, 391]
click at [103, 283] on link "Sales" at bounding box center [109, 269] width 218 height 40
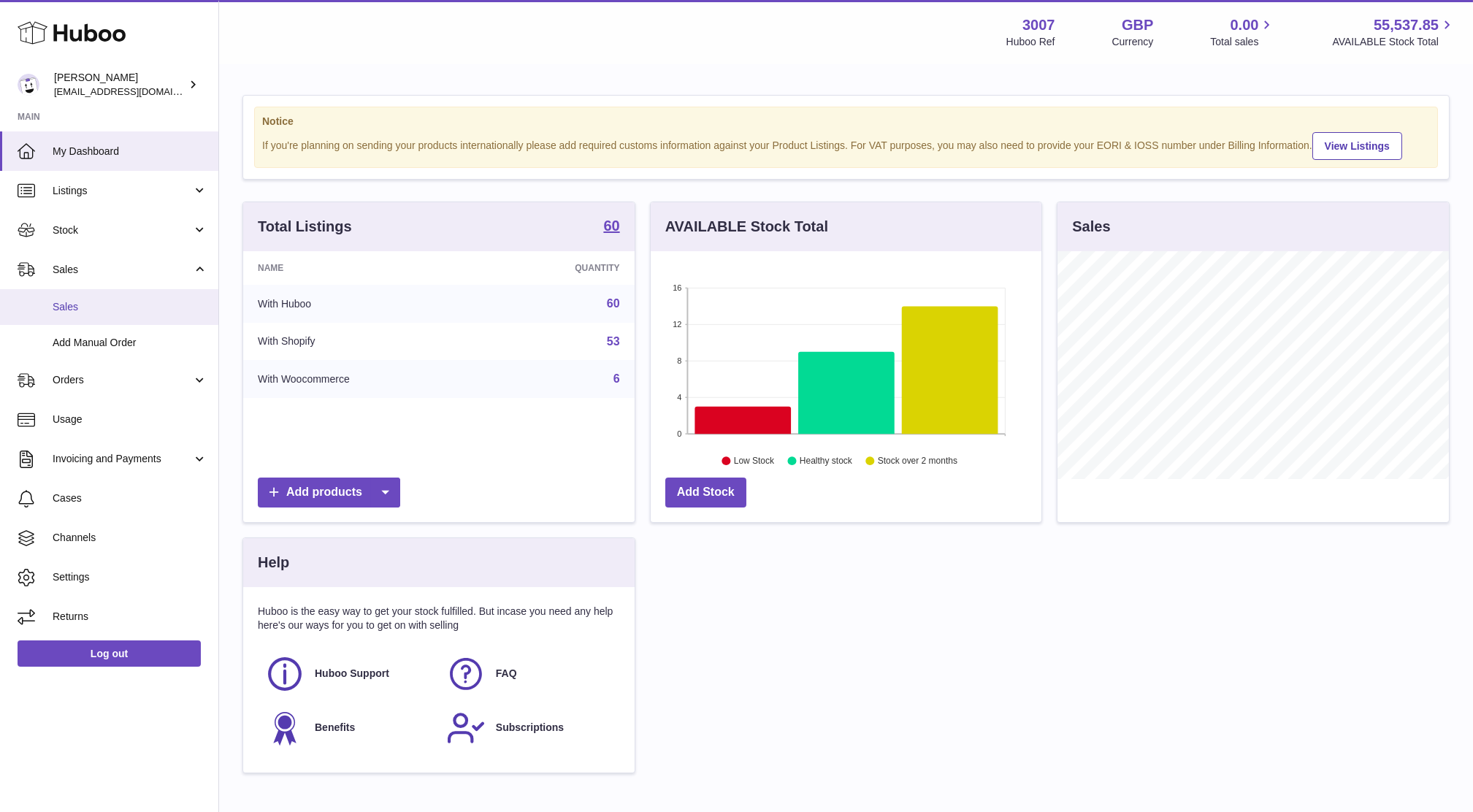
click at [89, 316] on link "Sales" at bounding box center [109, 306] width 218 height 36
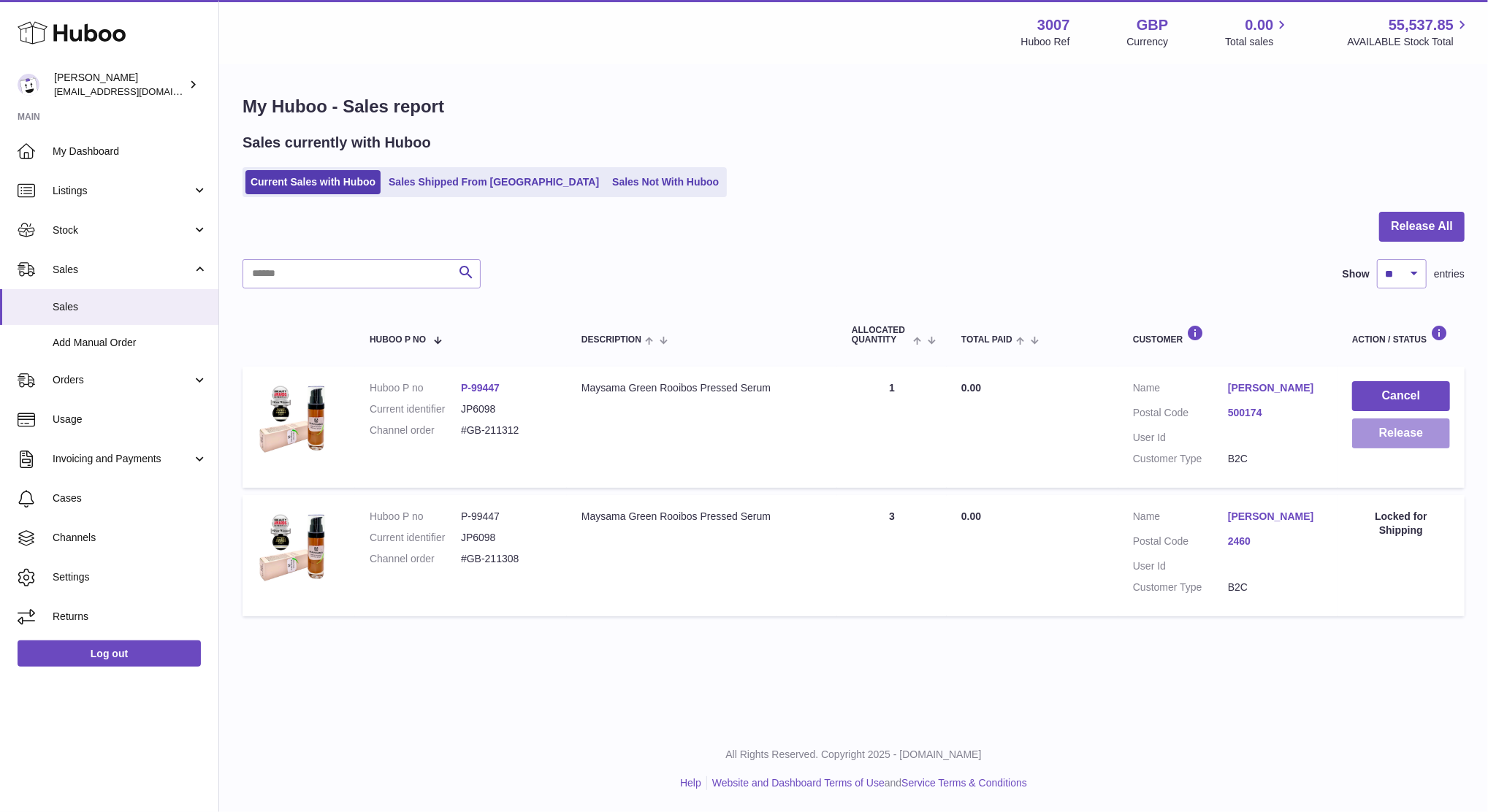
click at [1443, 435] on button "Release" at bounding box center [1400, 433] width 98 height 30
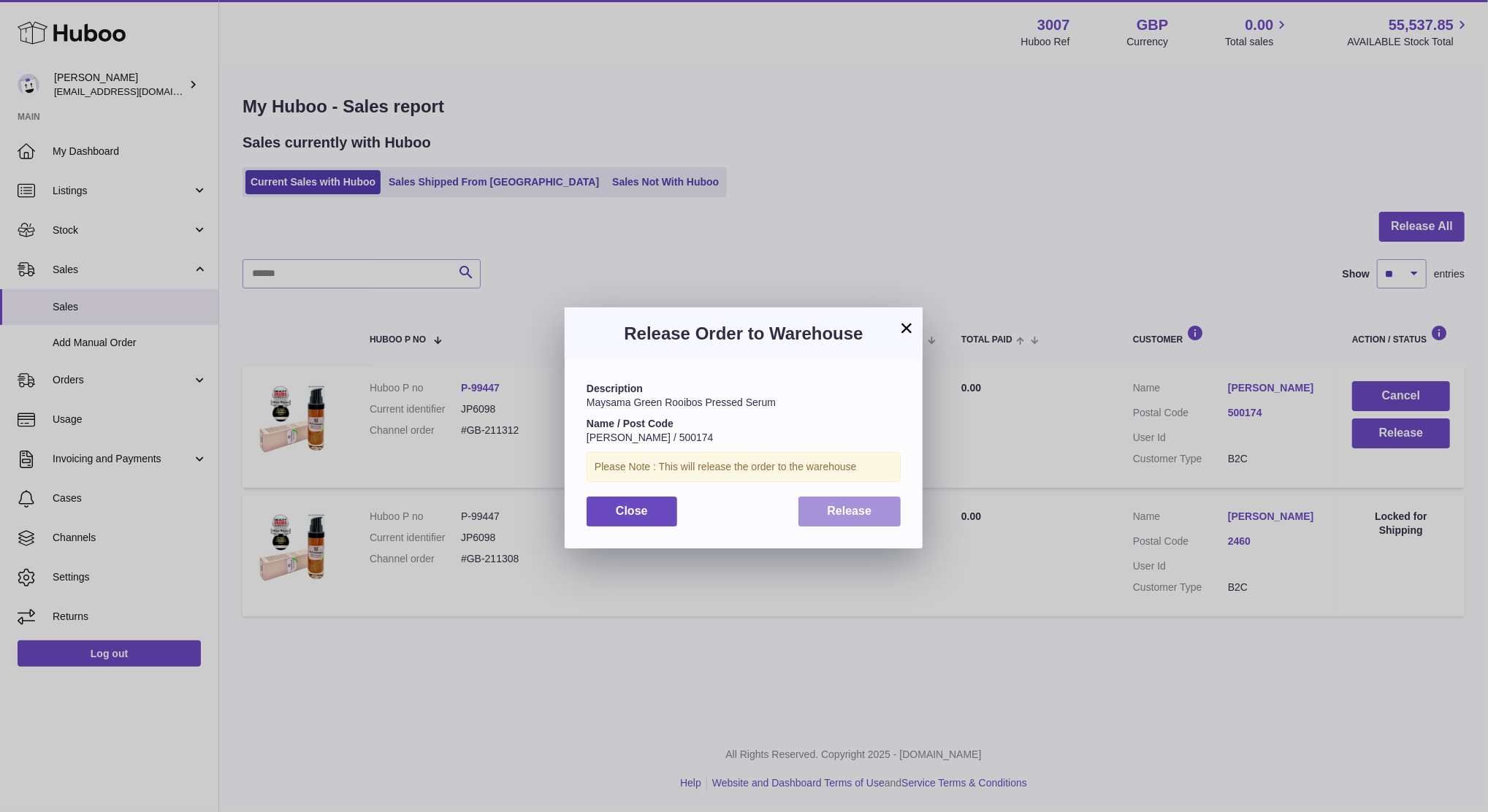
click at [815, 521] on button "Release" at bounding box center [850, 511] width 103 height 30
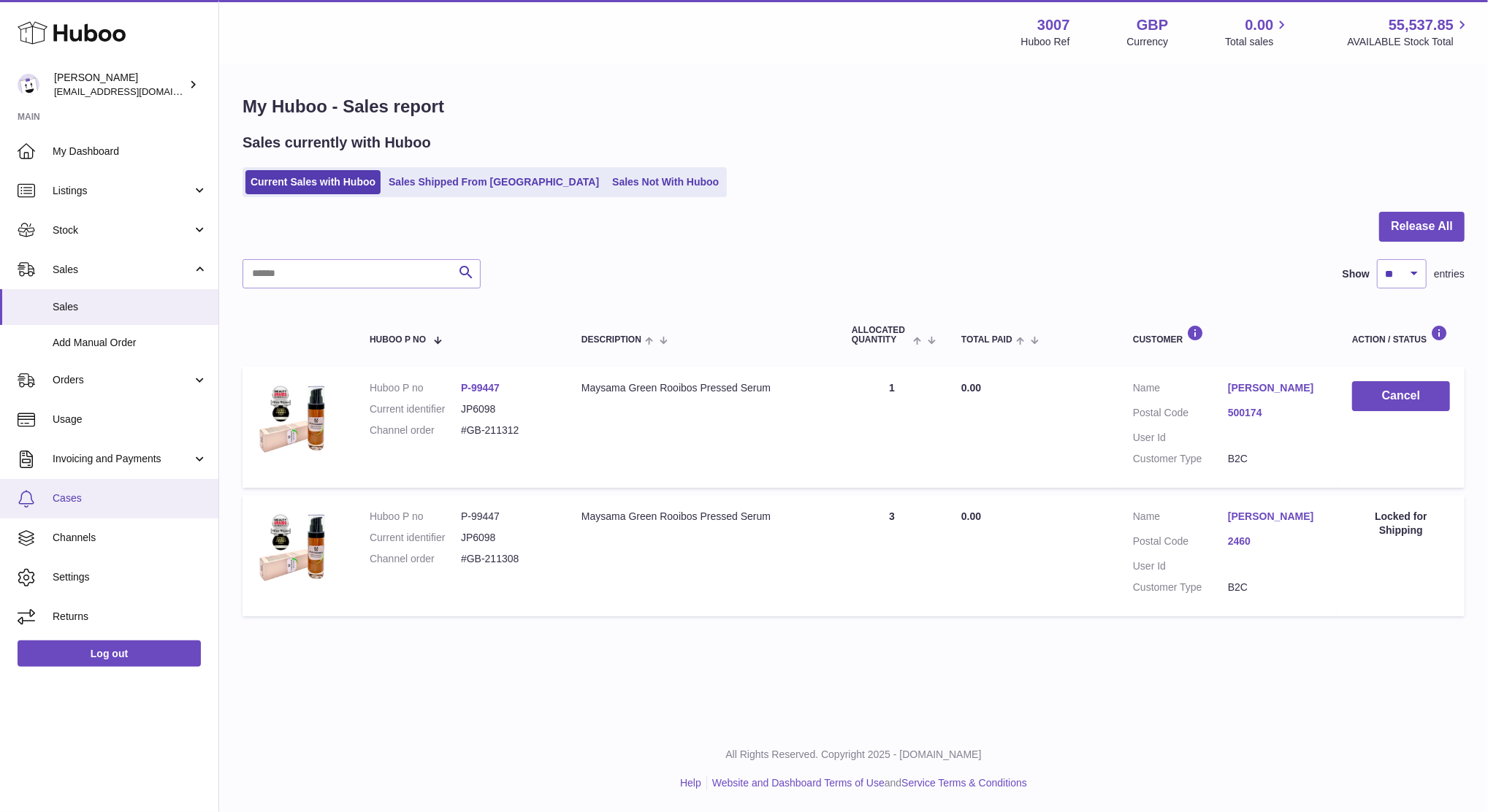
click at [56, 494] on span "Cases" at bounding box center [129, 498] width 154 height 14
